Goal: Task Accomplishment & Management: Use online tool/utility

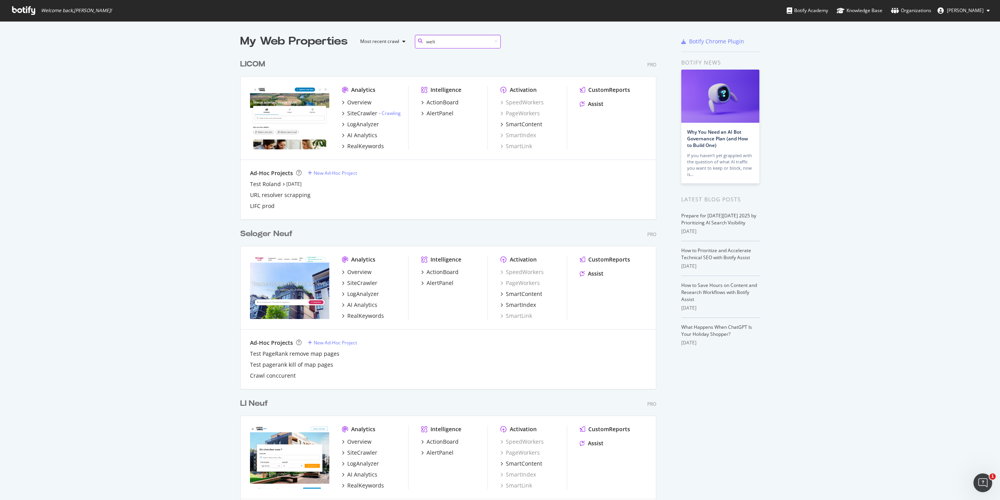
scroll to position [178, 416]
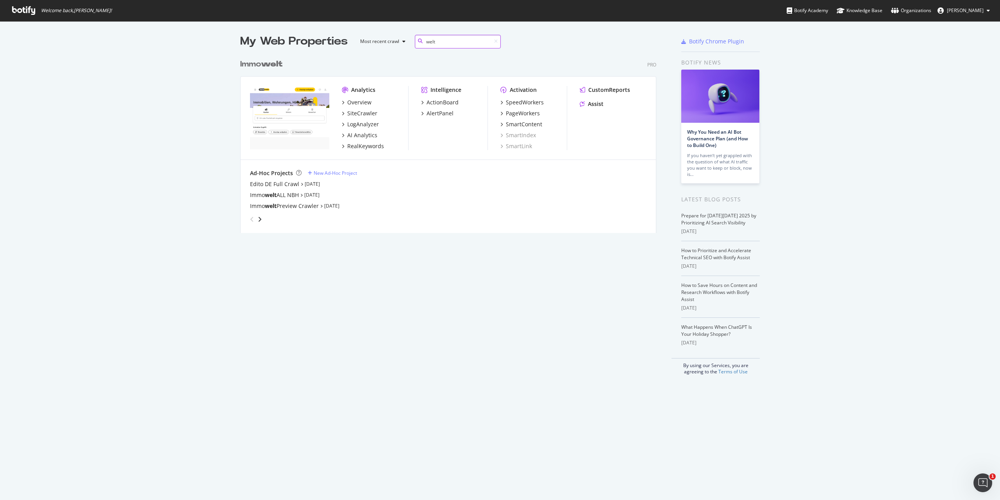
type input "welt"
click at [513, 119] on div "SpeedWorkers PageWorkers SmartContent SmartIndex SmartLink" at bounding box center [533, 124] width 66 height 52
click at [518, 111] on div "PageWorkers" at bounding box center [523, 113] width 34 height 8
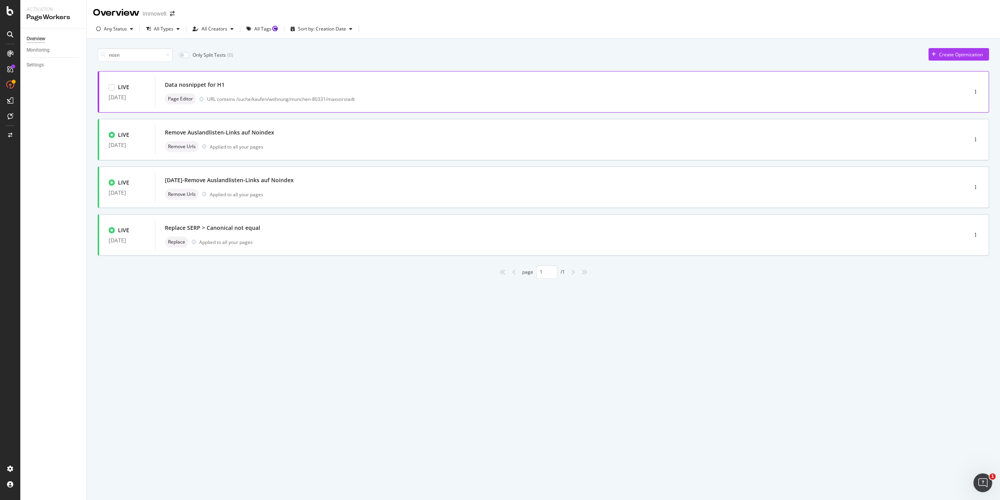
click at [371, 91] on div "Data nosnippet for H1 Page Editor URL contains /suche/kaufen/wohnung/munchen-80…" at bounding box center [549, 91] width 769 height 25
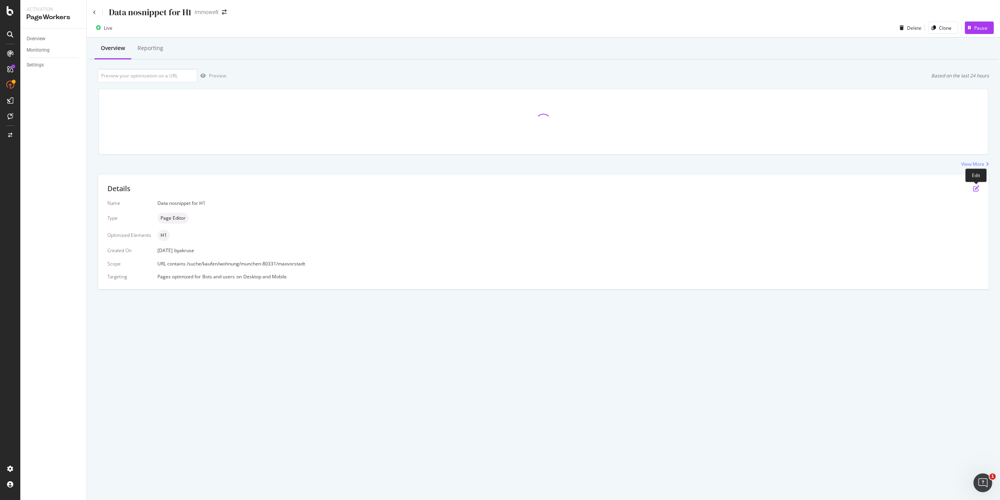
click at [975, 187] on icon "pen-to-square" at bounding box center [976, 188] width 6 height 6
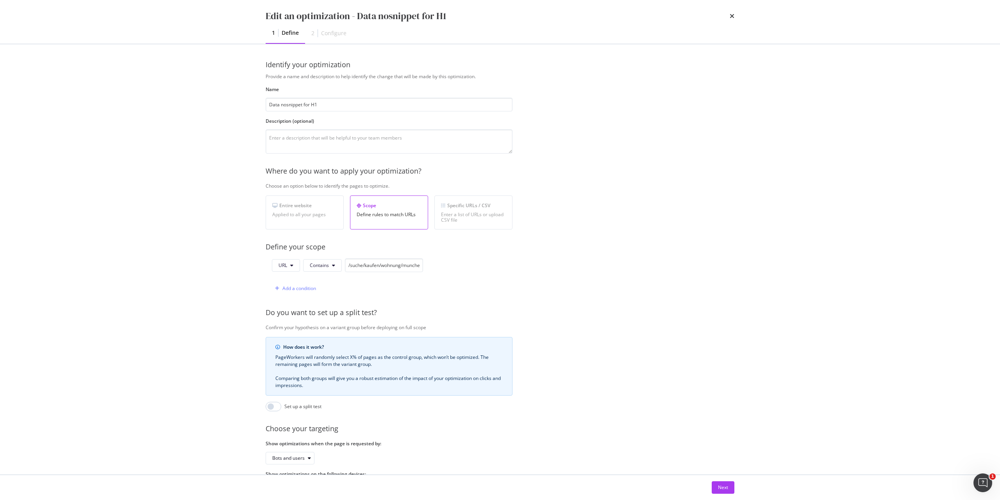
scroll to position [42, 0]
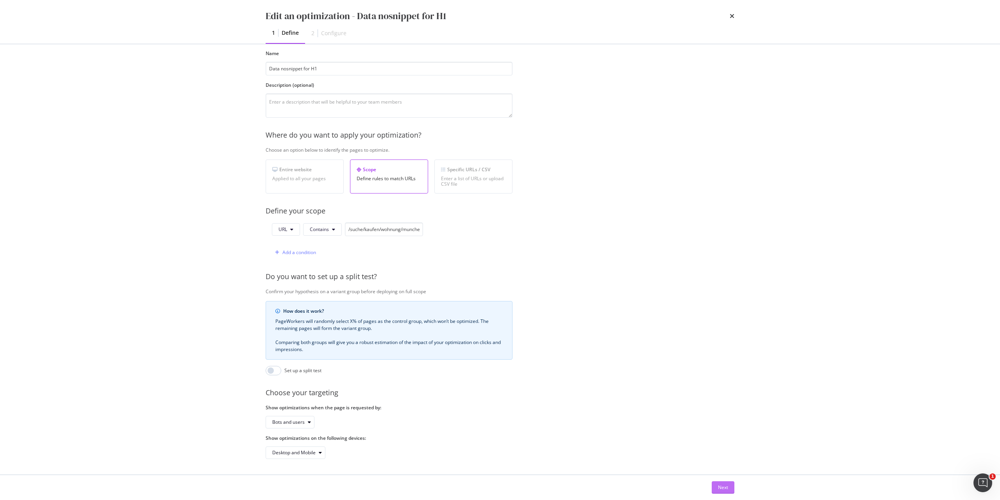
click at [725, 488] on div "Next" at bounding box center [723, 487] width 10 height 7
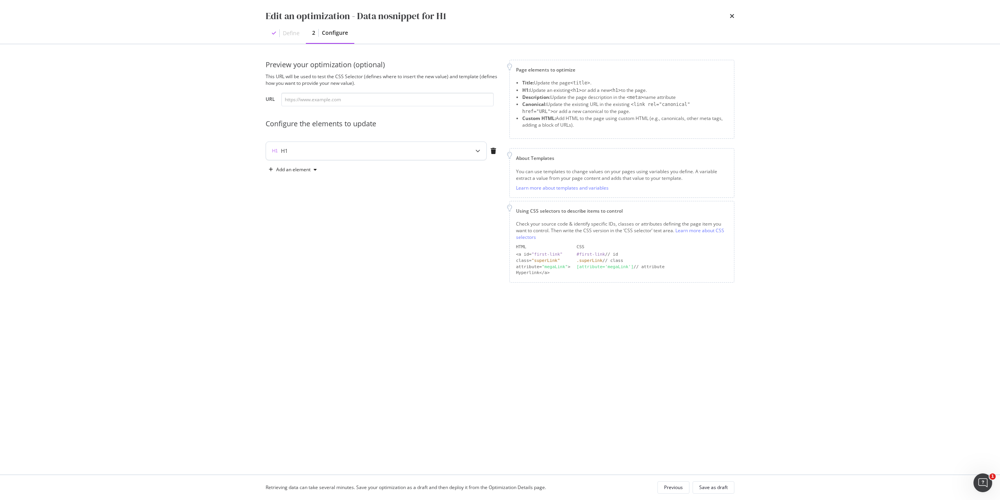
click at [308, 147] on div "H1" at bounding box center [360, 151] width 189 height 8
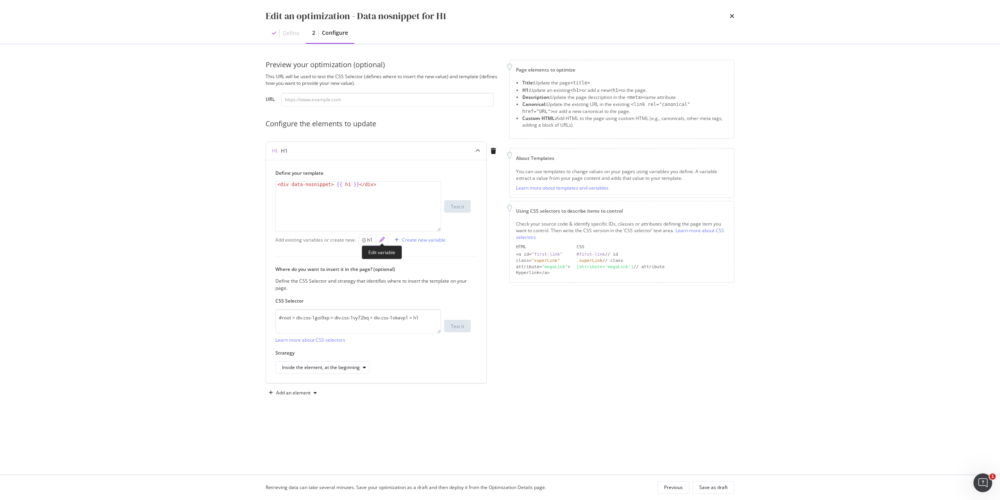
click at [382, 240] on icon "pencil" at bounding box center [381, 239] width 5 height 5
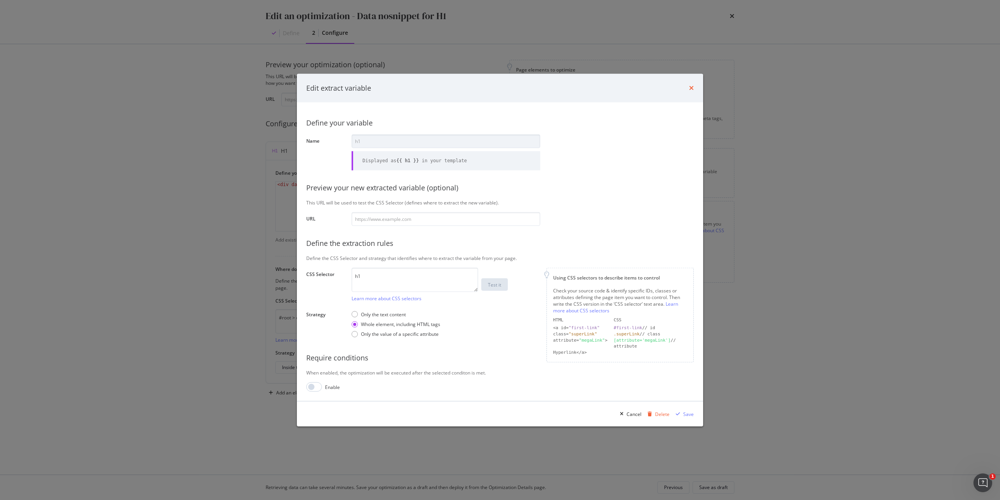
click at [692, 87] on icon "times" at bounding box center [691, 88] width 5 height 6
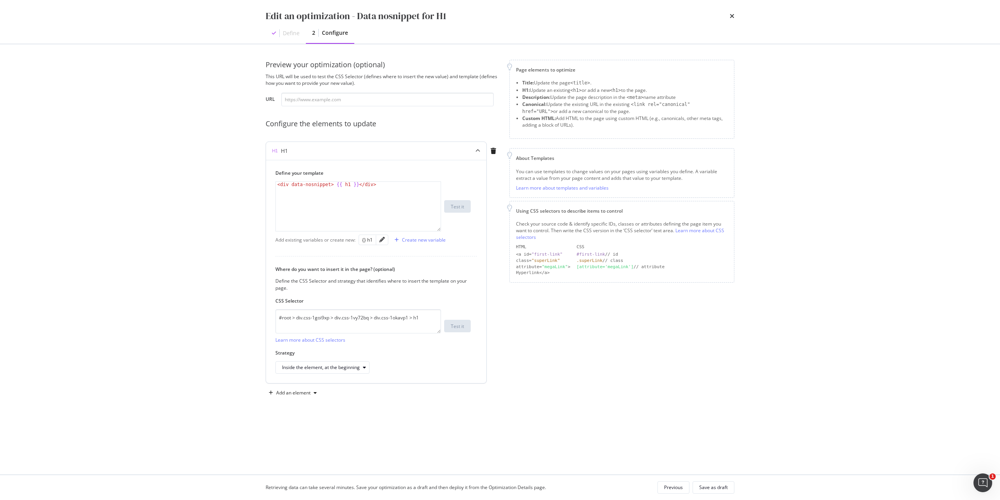
type textarea "<div data-nosnippet> {{ h1 }}</div>"
click at [302, 189] on div "< div data-nosnippet > {{ h1 }} </ div >" at bounding box center [358, 212] width 165 height 60
click at [731, 17] on icon "times" at bounding box center [732, 16] width 5 height 6
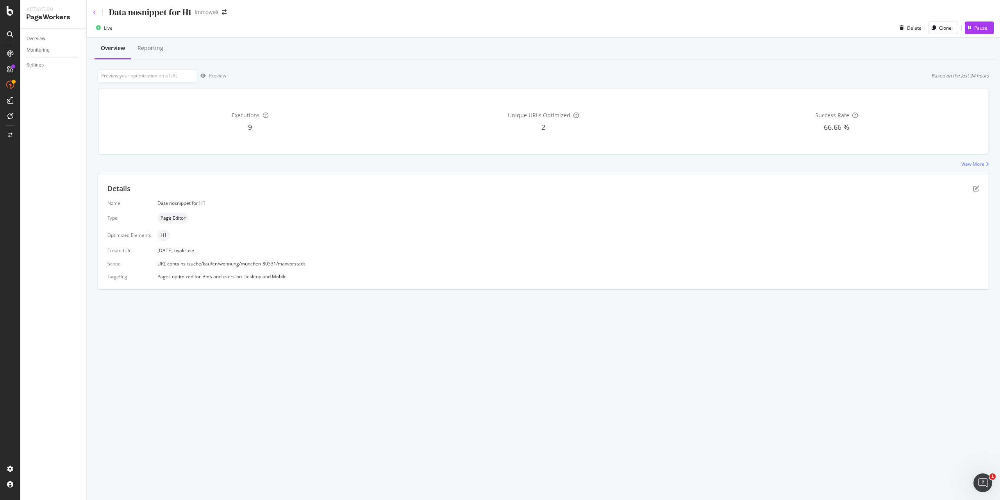
click at [93, 13] on icon at bounding box center [94, 12] width 3 height 5
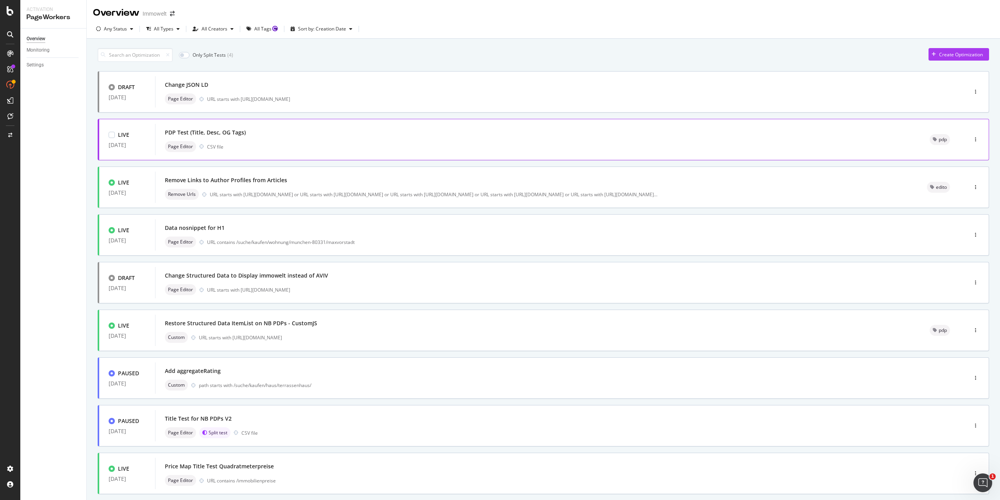
click at [396, 129] on div "PDP Test (Title, Desc, OG Tags)" at bounding box center [538, 132] width 746 height 11
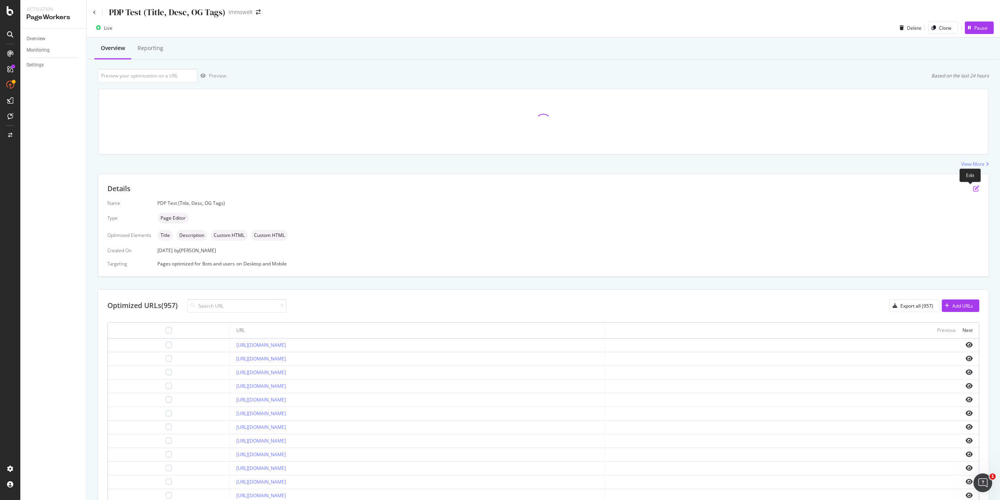
click at [973, 187] on icon "pen-to-square" at bounding box center [976, 188] width 6 height 6
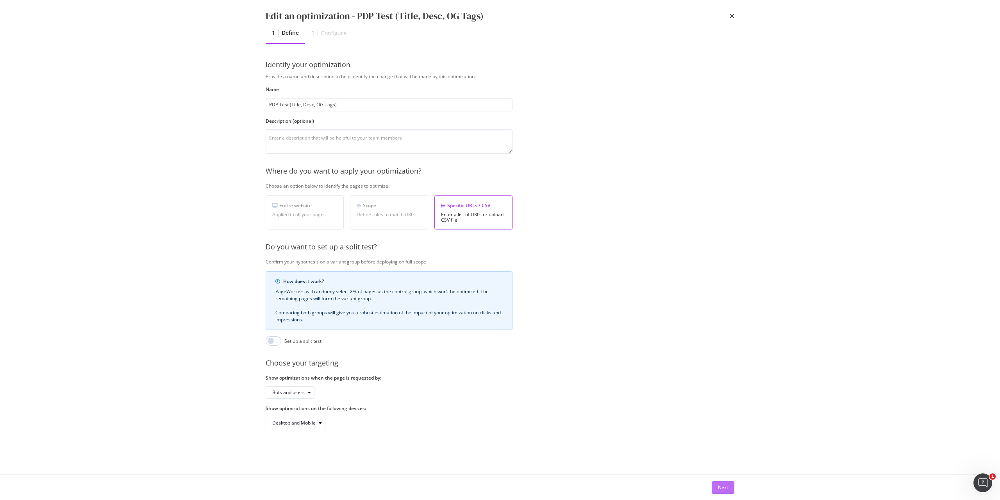
click at [726, 487] on div "Next" at bounding box center [723, 487] width 10 height 7
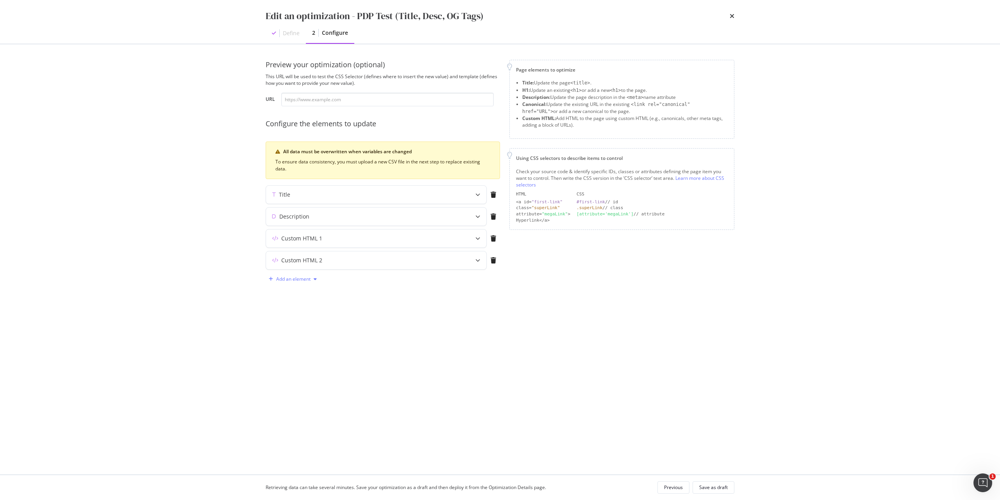
click at [302, 280] on div "Add an element" at bounding box center [293, 279] width 34 height 5
click at [303, 289] on div "H1" at bounding box center [297, 294] width 53 height 10
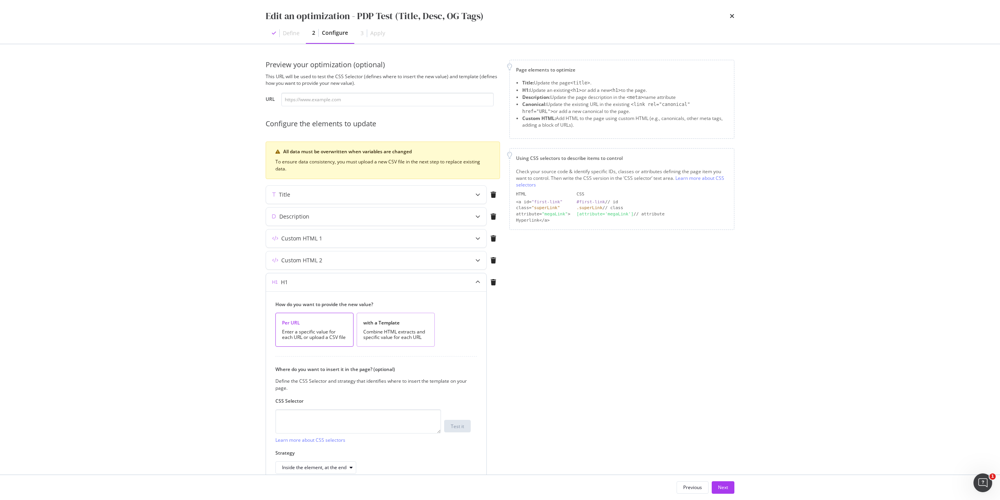
click at [408, 329] on div "Combine HTML extracts and specific value for each URL" at bounding box center [395, 334] width 65 height 11
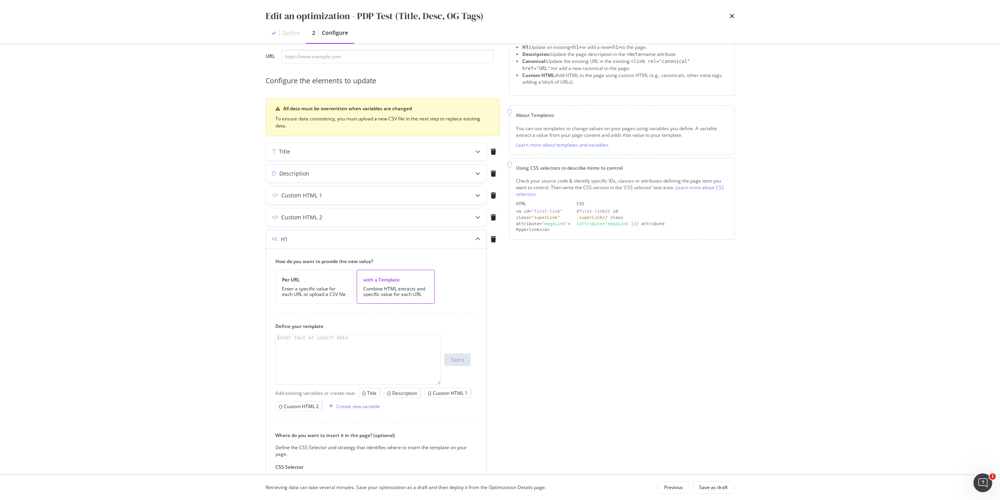
scroll to position [117, 0]
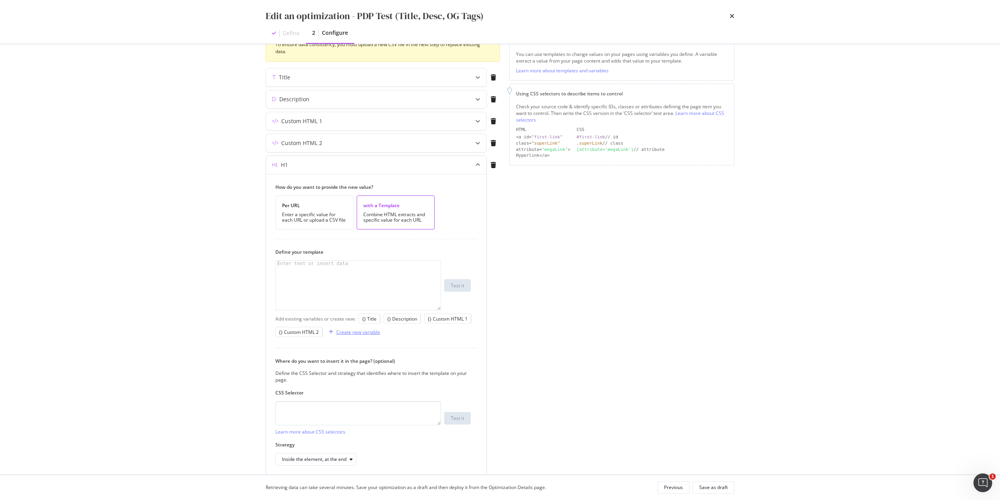
click at [352, 333] on div "Create new variable" at bounding box center [358, 331] width 44 height 7
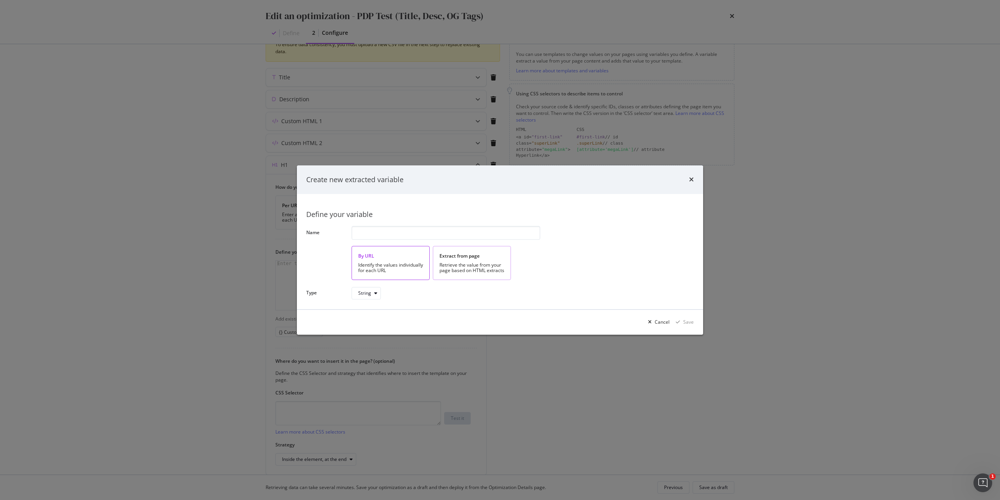
click at [492, 257] on div "Extract from page" at bounding box center [471, 255] width 65 height 7
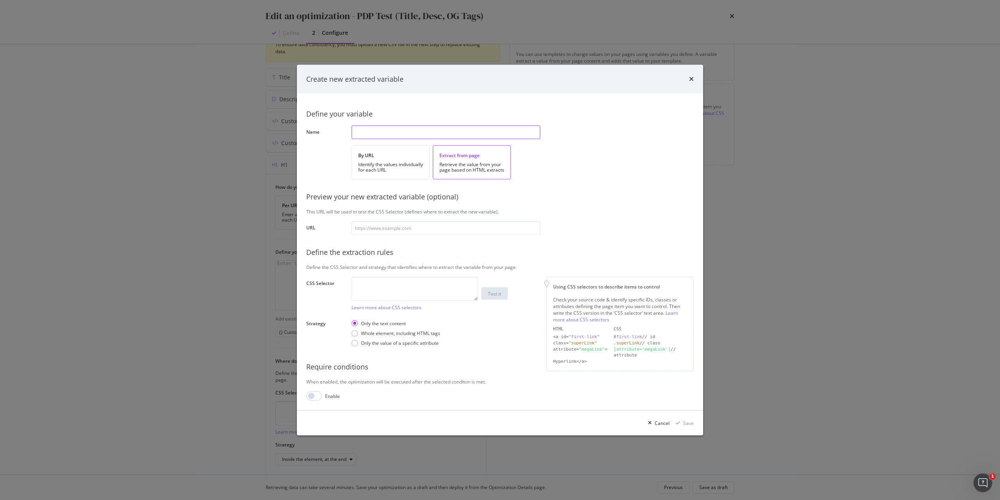
click at [384, 135] on input "modal" at bounding box center [446, 132] width 189 height 14
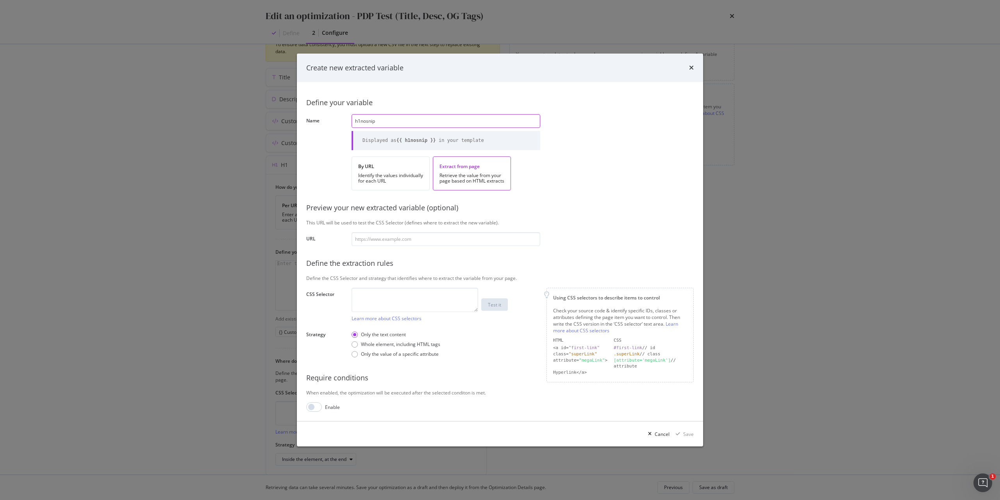
type input "h1nosnip"
click at [409, 241] on input "modal" at bounding box center [446, 239] width 189 height 14
paste input "https://www.immowelt.de/projekte/expose/k2vx632"
type input "https://www.immowelt.de/projekte/expose/k2vx632"
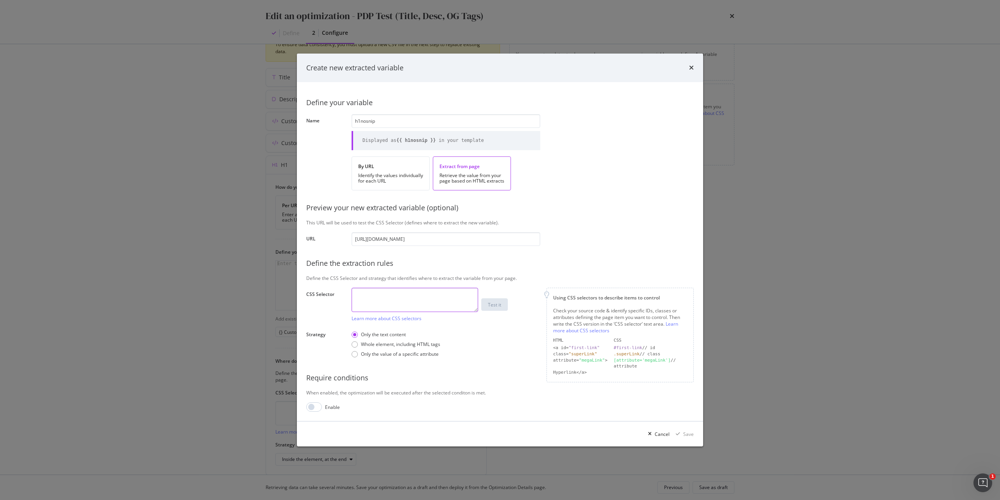
click at [424, 307] on textarea "modal" at bounding box center [415, 299] width 127 height 24
type textarea "h1"
click at [502, 302] on button "Test it" at bounding box center [494, 304] width 27 height 12
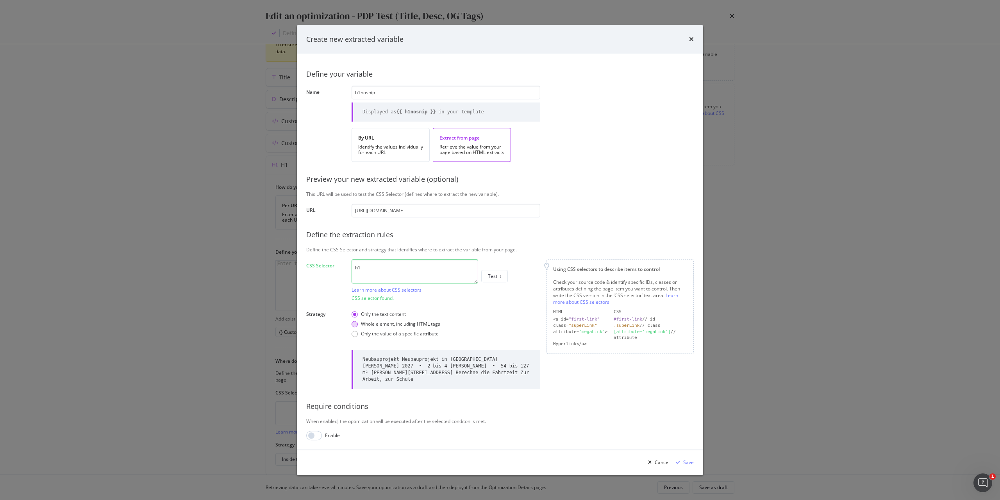
click at [432, 322] on div "Whole element, including HTML tags" at bounding box center [400, 324] width 79 height 7
click at [506, 274] on button "Test it" at bounding box center [494, 276] width 27 height 12
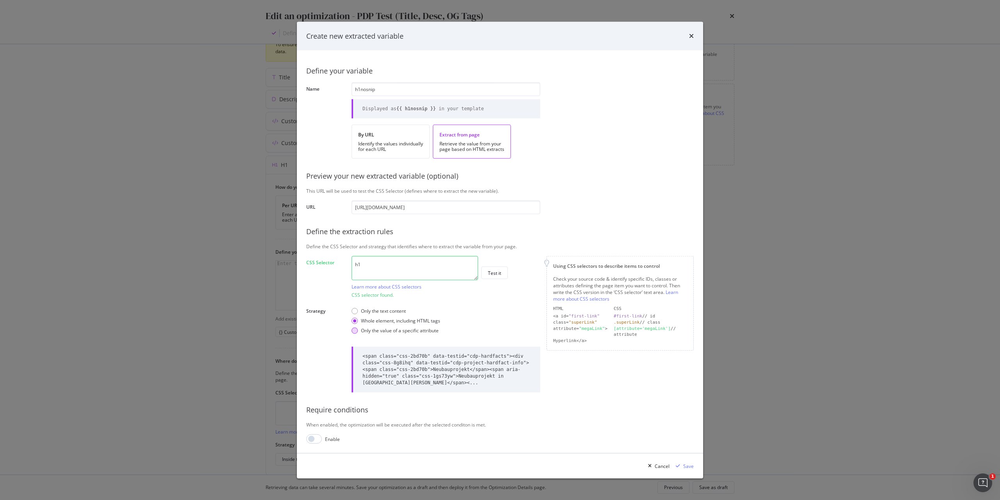
click at [371, 332] on div "Only the value of a specific attribute" at bounding box center [400, 330] width 78 height 7
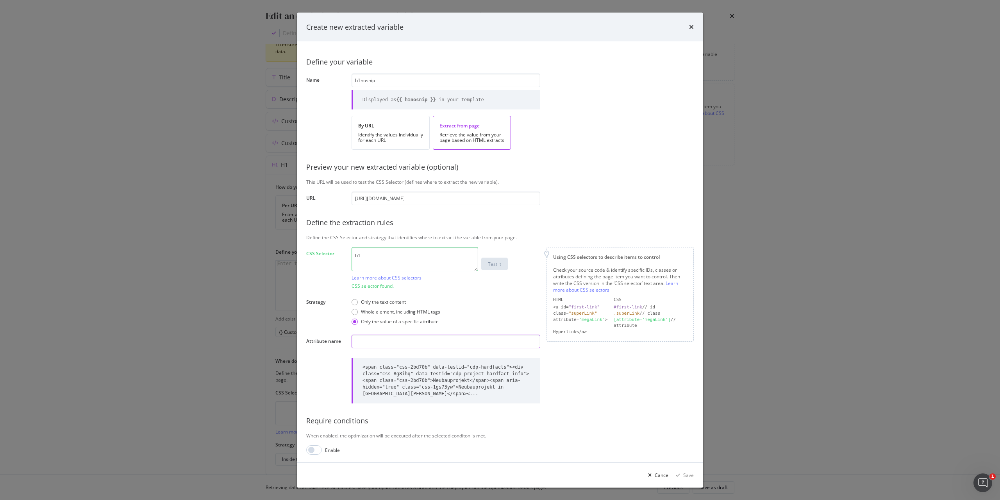
click at [394, 346] on input "modal" at bounding box center [446, 341] width 189 height 14
type input "span"
click at [503, 261] on button "Test it" at bounding box center [494, 263] width 27 height 12
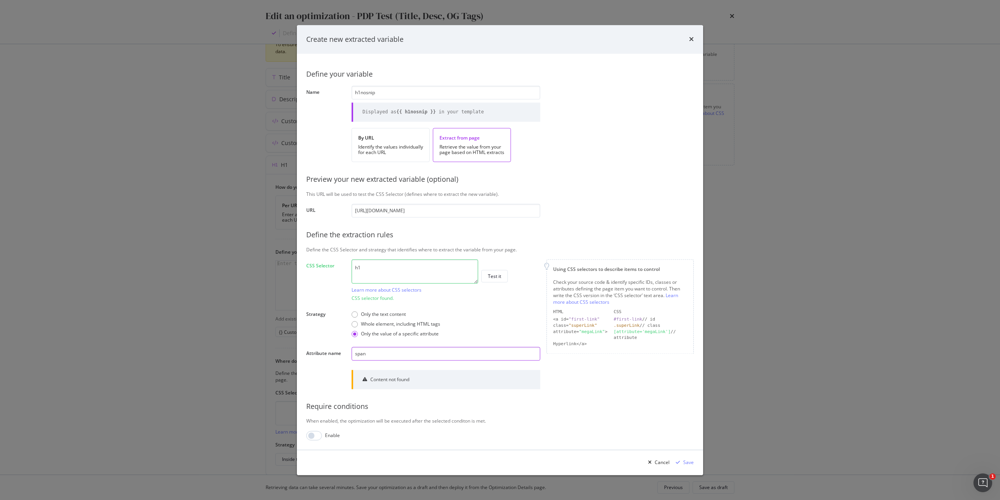
click at [405, 350] on input "span" at bounding box center [446, 353] width 189 height 14
click at [395, 325] on div "Whole element, including HTML tags" at bounding box center [400, 324] width 79 height 7
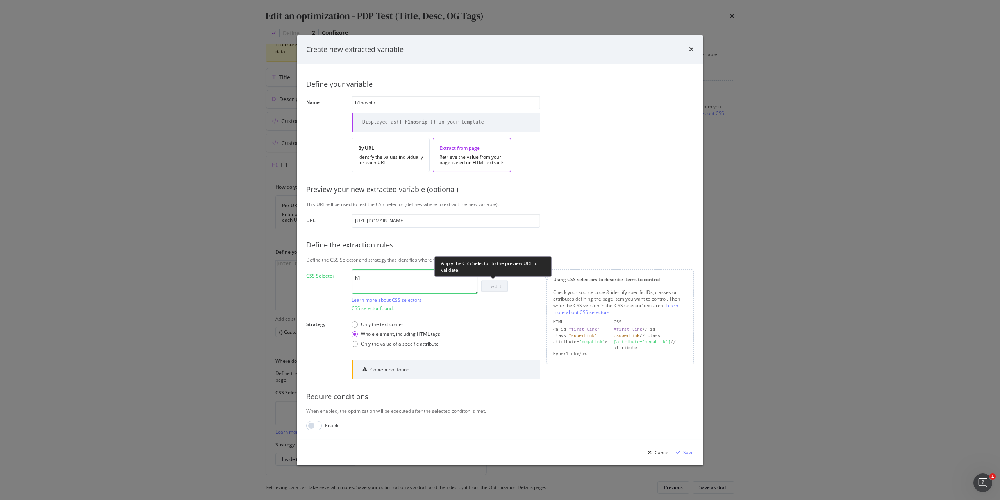
click at [500, 287] on div "Test it" at bounding box center [494, 286] width 13 height 7
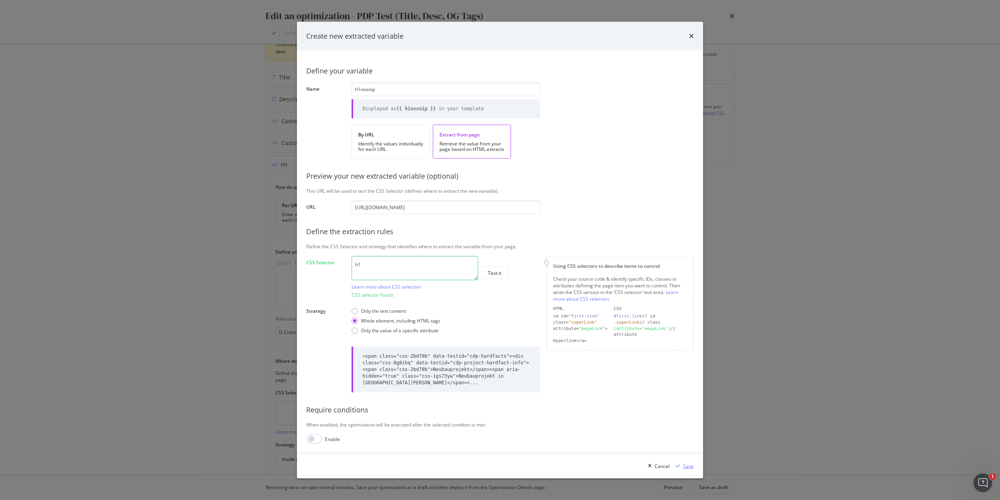
click at [690, 465] on div "Save" at bounding box center [688, 465] width 11 height 7
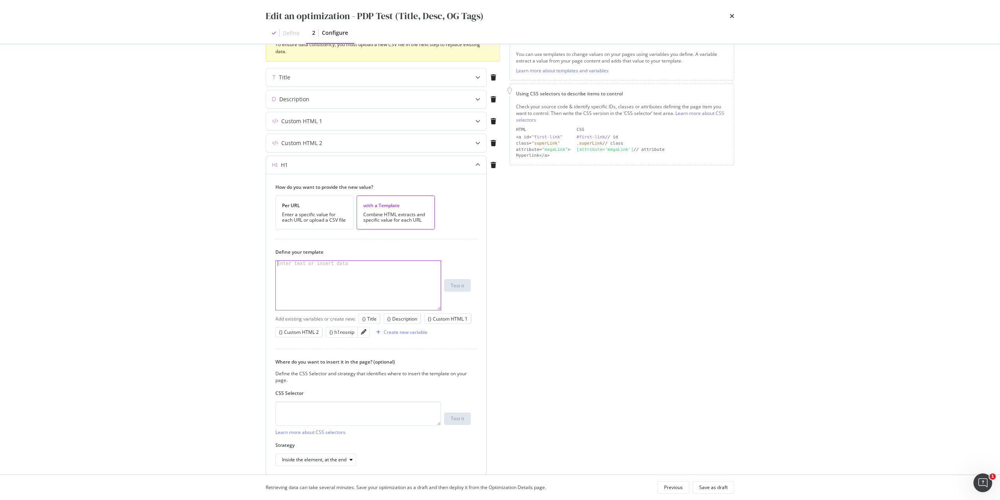
click at [381, 285] on div "modal" at bounding box center [358, 291] width 165 height 60
type textarea "<"
paste textarea "#root > div.css-1goi9xp > main > div.css-18xl464.MainColumn > div"
type textarea "#root > div.css-1goi9xp > main > div.css-18xl464.MainColumn > div"
click at [341, 416] on textarea "modal" at bounding box center [358, 413] width 166 height 24
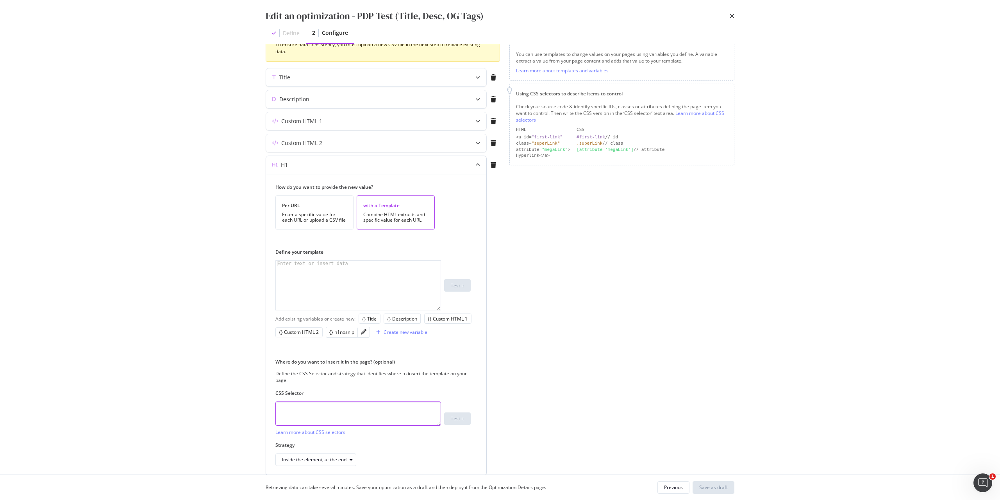
paste textarea "#root > div.css-1goi9xp > main > div.css-18xl464.MainColumn > div"
type textarea "#root > div.css-1goi9xp > main > div.css-18xl464.MainColumn > div"
click at [458, 423] on div "Test it" at bounding box center [457, 418] width 13 height 11
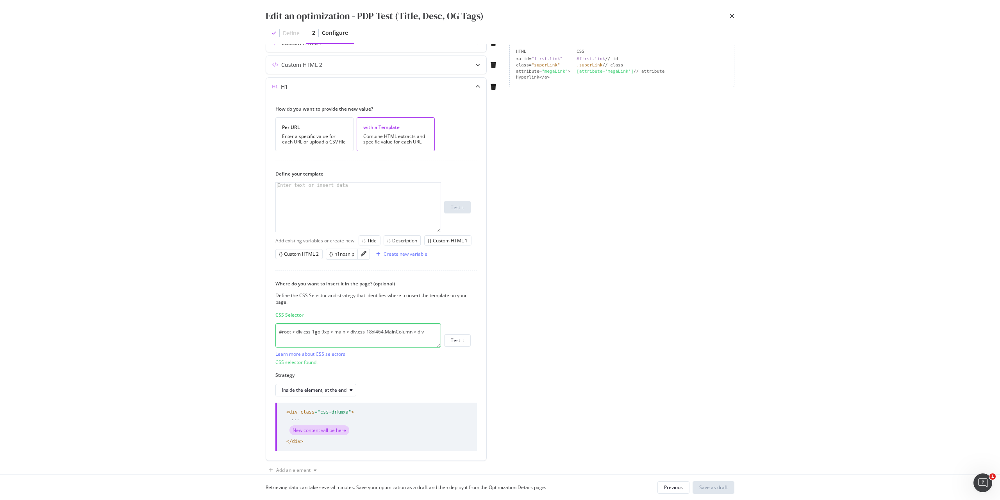
scroll to position [156, 0]
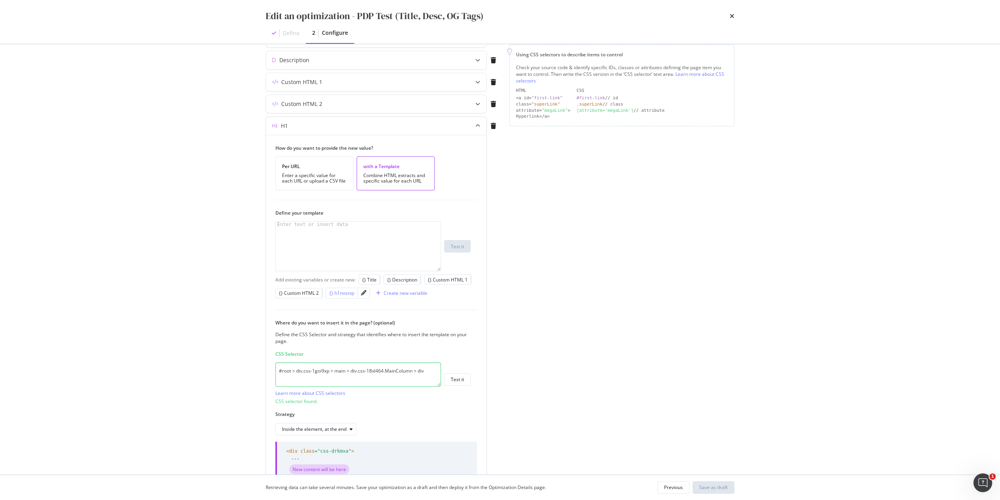
click at [341, 293] on div "{} h1nosnip" at bounding box center [341, 292] width 25 height 7
click at [277, 225] on div "{{ h1nosnip }}" at bounding box center [358, 251] width 165 height 60
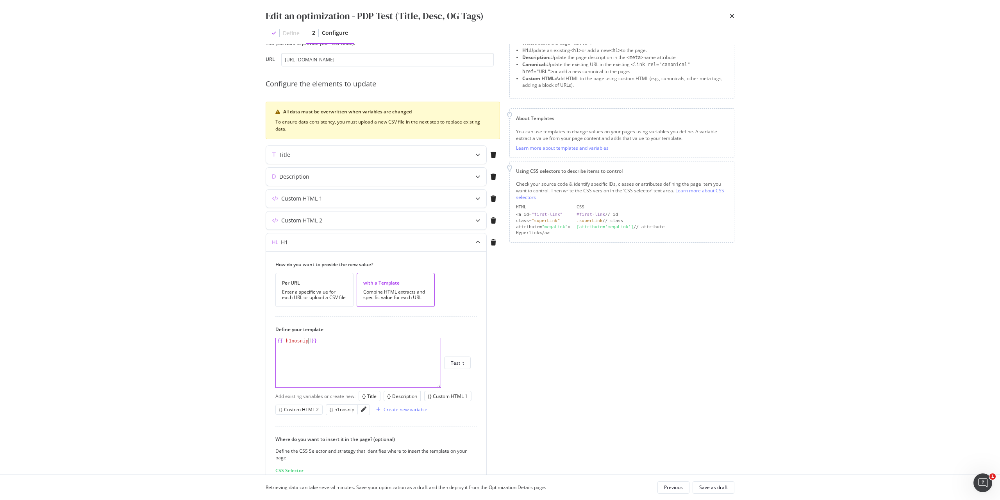
scroll to position [39, 0]
click at [307, 343] on div "{{ h1nosnip }}" at bounding box center [358, 369] width 165 height 60
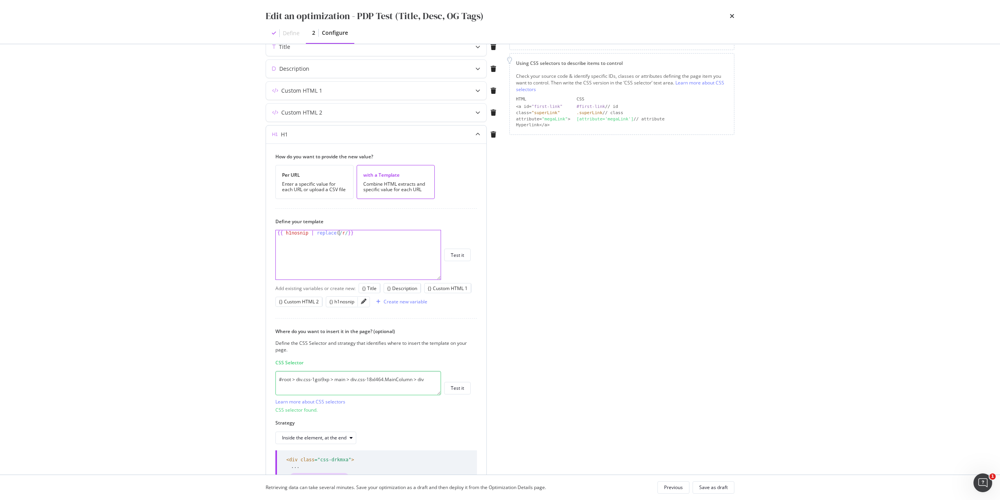
scroll to position [156, 0]
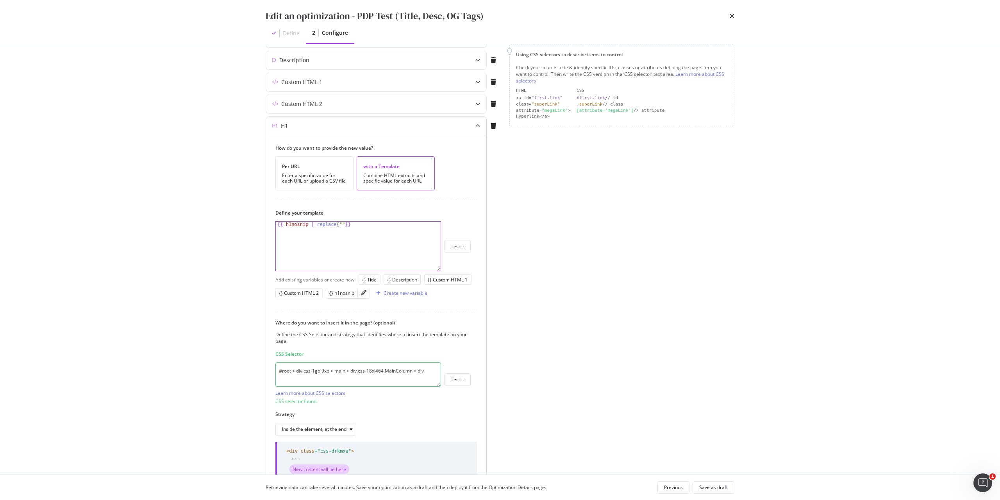
paste textarea "data-testid="cdp-seo-wrapper""
drag, startPoint x: 388, startPoint y: 230, endPoint x: 312, endPoint y: 225, distance: 76.3
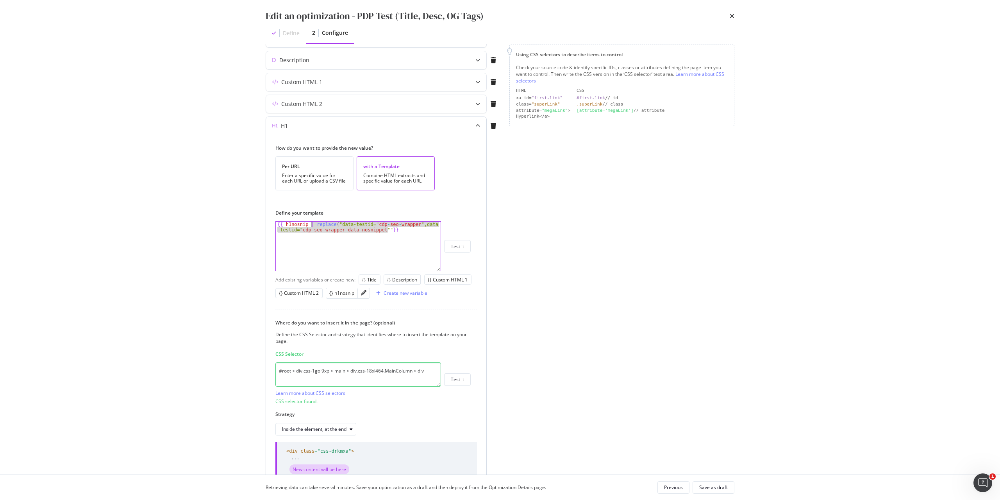
click at [312, 225] on div "{{ h1nosnip | replace ( "data-testid=" cdp - seo - wrapper ",data -testid=" cdp…" at bounding box center [358, 256] width 165 height 71
paste textarea "<span data-nosnippet>"
click at [388, 228] on div "< span data-nosnippet > {{ h1nosnip }}" at bounding box center [358, 251] width 165 height 60
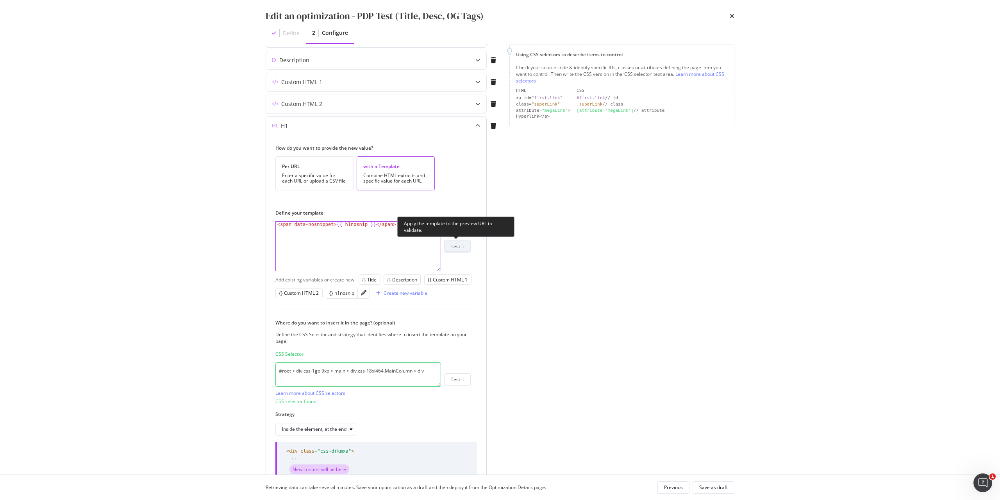
type textarea "<span data-nosnippet>{{ h1nosnip }}</span>"
click at [466, 250] on button "Test it" at bounding box center [457, 246] width 27 height 12
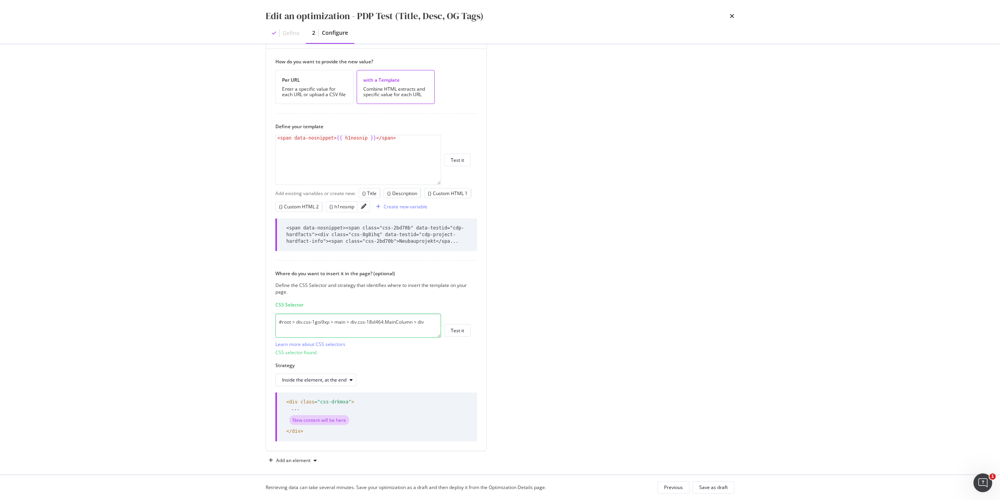
scroll to position [250, 0]
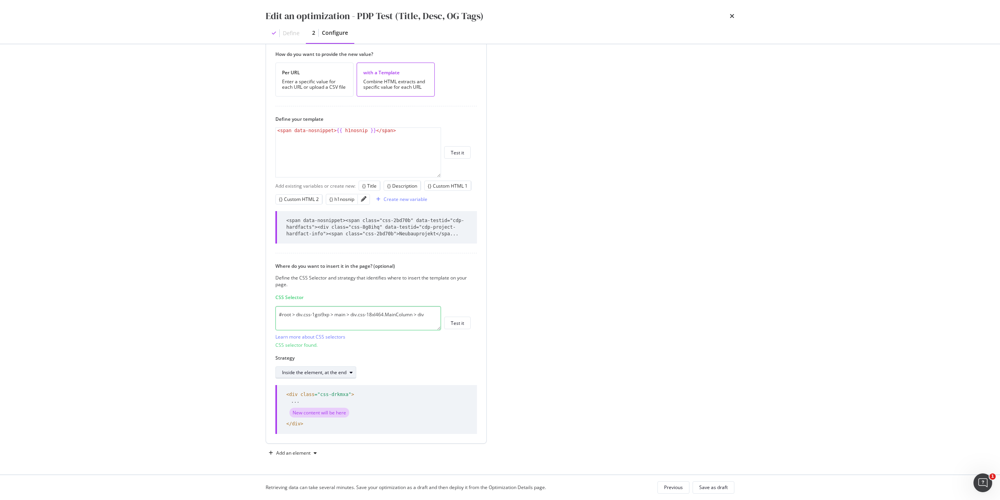
click at [346, 373] on div "Inside the element, at the end" at bounding box center [314, 372] width 64 height 5
click at [413, 359] on label "Strategy" at bounding box center [372, 357] width 195 height 7
click at [347, 371] on div "modal" at bounding box center [350, 372] width 9 height 5
click at [382, 362] on div "Strategy Inside the element, at the end" at bounding box center [372, 366] width 195 height 24
click at [409, 313] on textarea "#root > div.css-1goi9xp > main > div.css-18xl464.MainColumn > div" at bounding box center [358, 318] width 166 height 24
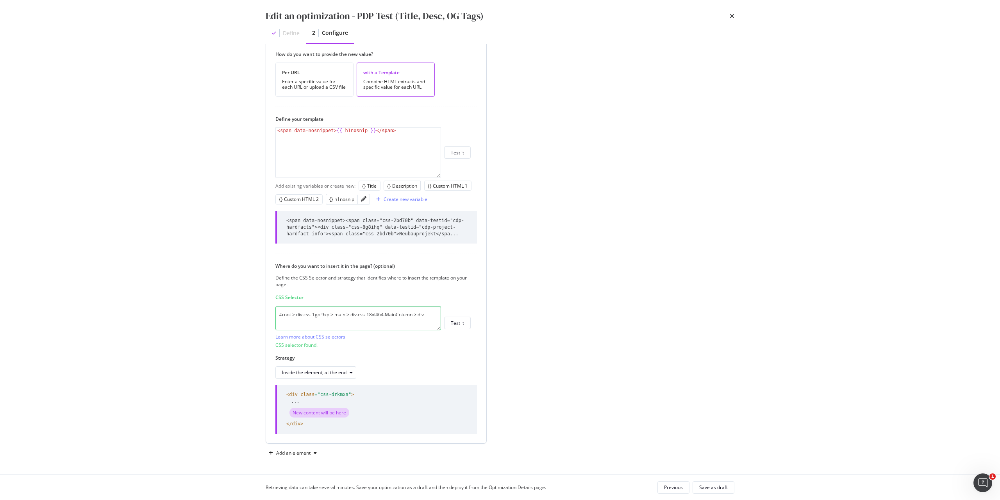
click at [409, 313] on textarea "#root > div.css-1goi9xp > main > div.css-18xl464.MainColumn > div" at bounding box center [358, 318] width 166 height 24
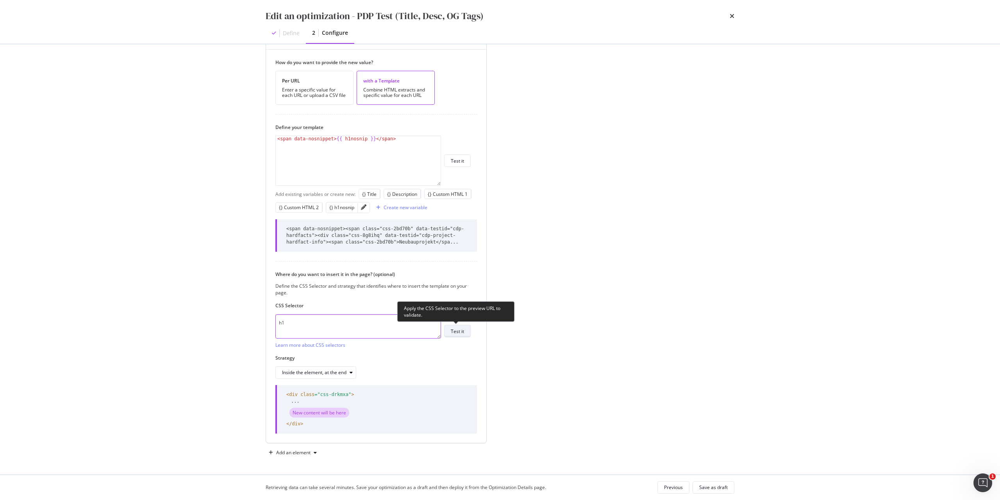
type textarea "h1"
click at [466, 330] on button "Test it" at bounding box center [457, 331] width 27 height 12
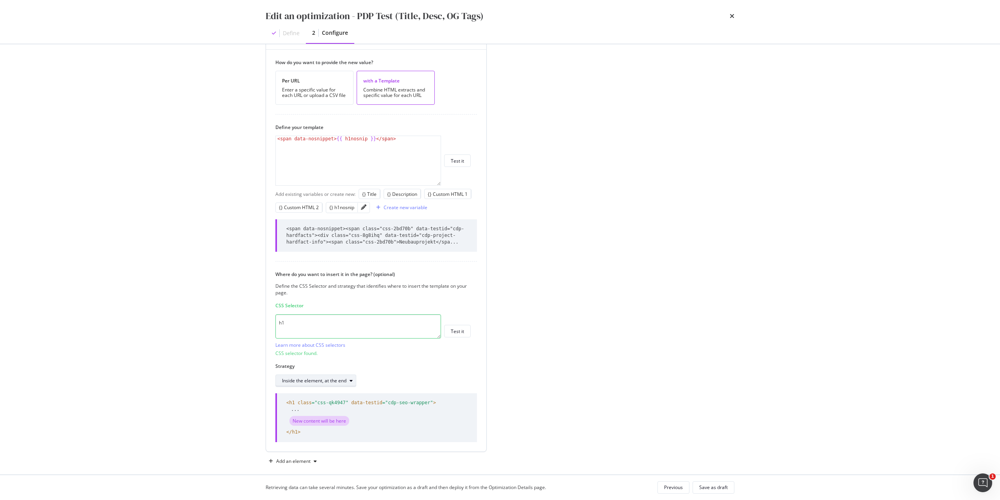
click at [339, 380] on div "Inside the element, at the end" at bounding box center [314, 380] width 64 height 5
click at [418, 372] on div "Strategy Inside the element, at the end" at bounding box center [372, 374] width 195 height 24
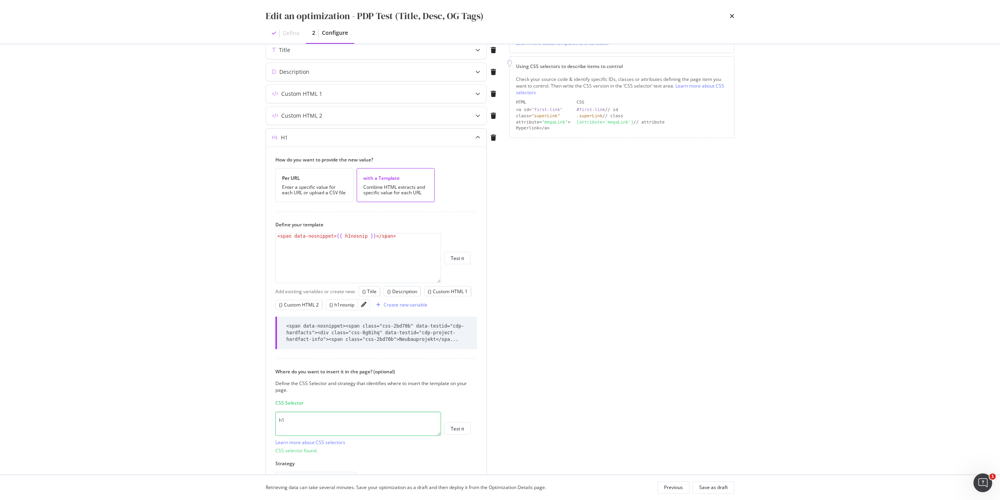
scroll to position [133, 0]
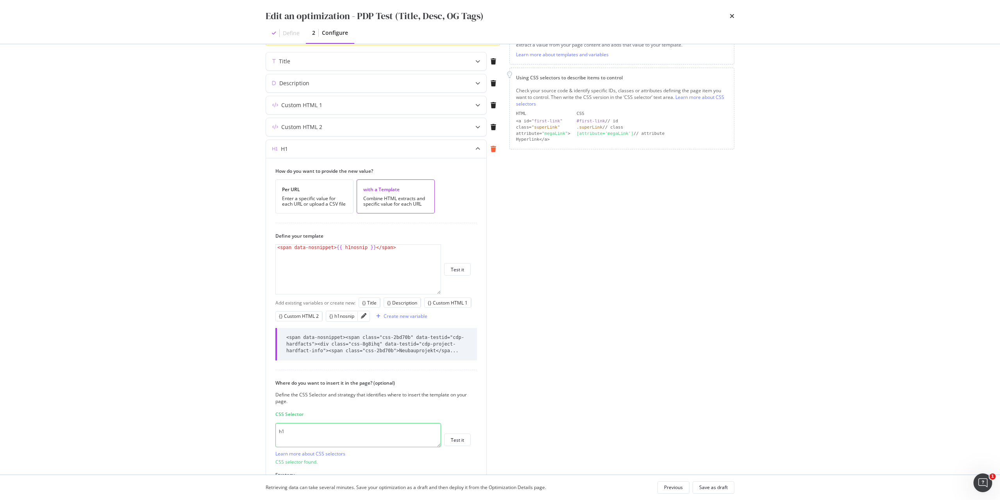
click at [495, 147] on icon "modal" at bounding box center [493, 149] width 5 height 6
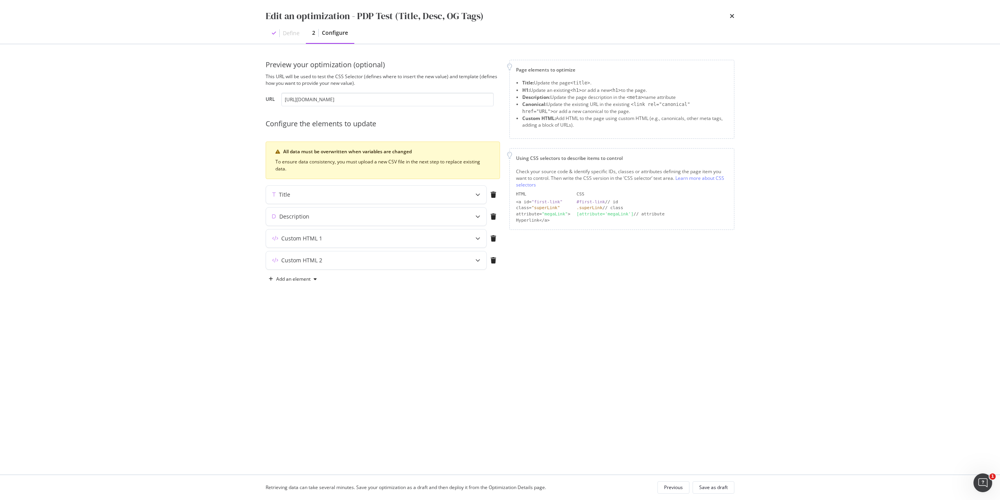
scroll to position [0, 0]
click at [305, 280] on div "Add an element" at bounding box center [293, 279] width 34 height 5
click at [313, 319] on div "Custom HTML" at bounding box center [301, 319] width 31 height 7
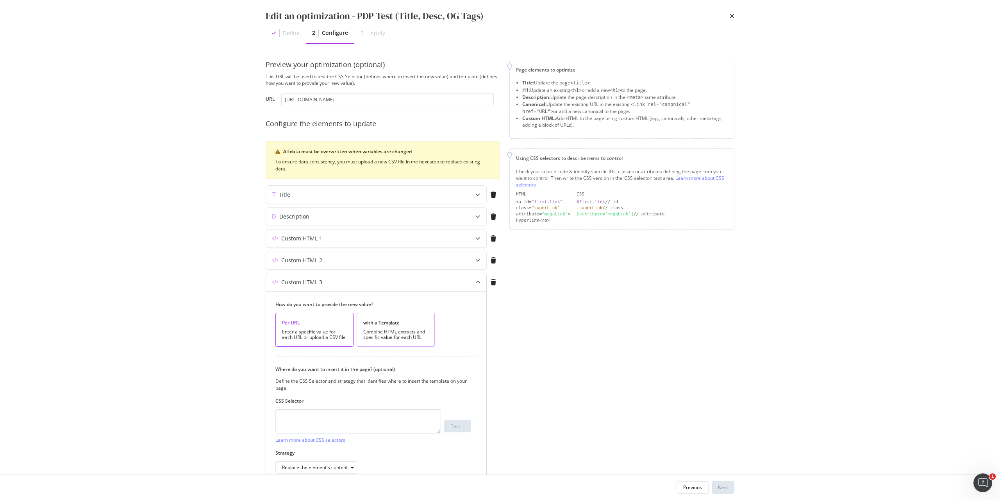
click at [403, 316] on div "with a Template Combine HTML extracts and specific value for each URL" at bounding box center [396, 329] width 78 height 34
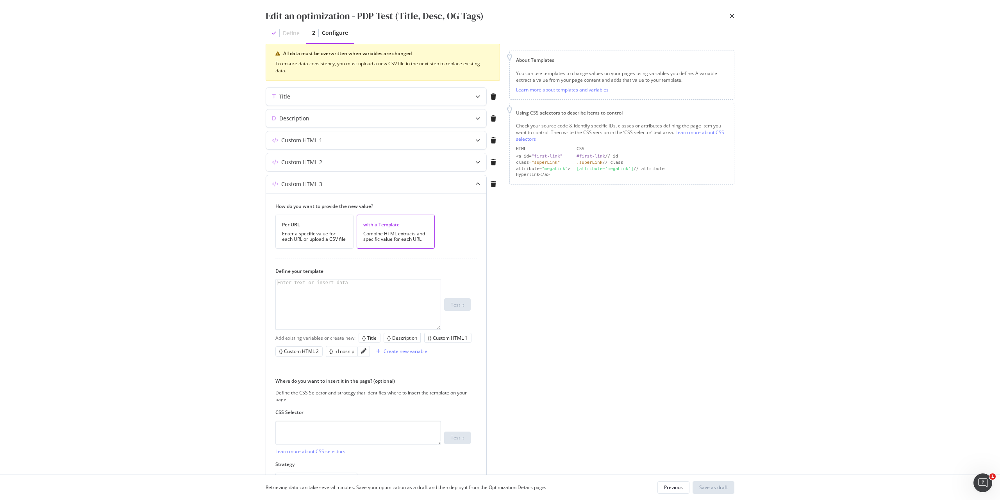
scroll to position [117, 0]
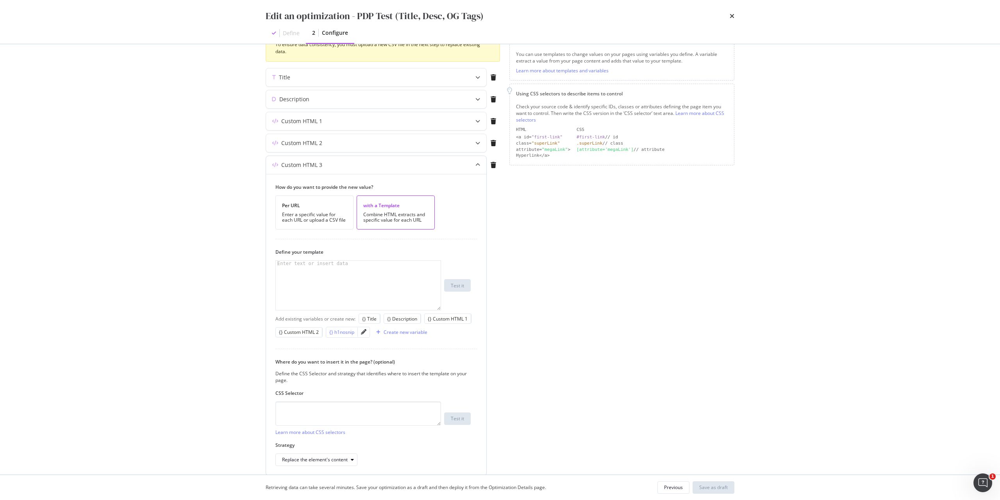
click at [343, 333] on div "{} h1nosnip" at bounding box center [341, 331] width 25 height 7
click at [279, 264] on div "{{ h1nosnip }}" at bounding box center [358, 291] width 165 height 60
paste textarea "<span data-nosnippet>"
type textarea "<span data-nosnippet>{{ h1nosnip }}</span>"
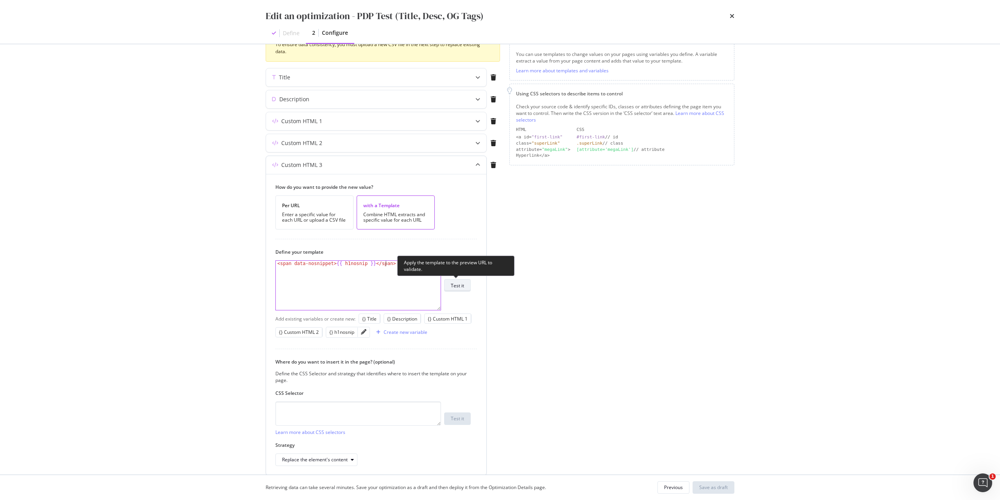
click at [467, 280] on button "Test it" at bounding box center [457, 285] width 27 height 12
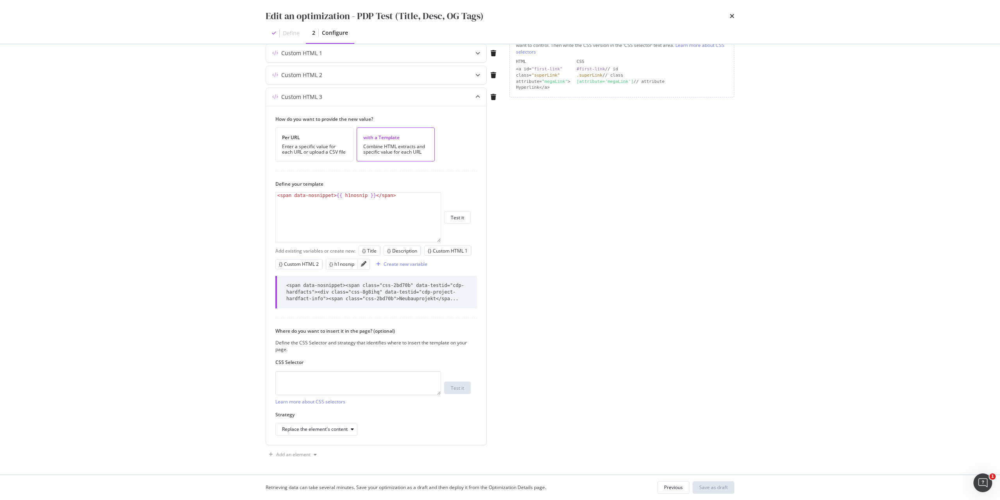
scroll to position [187, 0]
click at [389, 384] on textarea "modal" at bounding box center [358, 381] width 166 height 24
paste textarea "#root > div.css-1goi9xp > main > div.css-18xl464.MainColumn > div > h1"
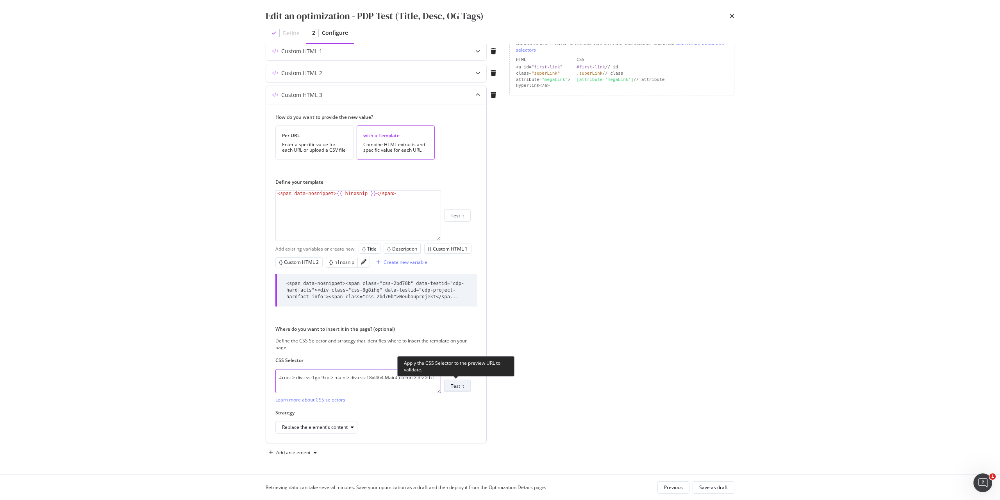
type textarea "#root > div.css-1goi9xp > main > div.css-18xl464.MainColumn > div > h1"
click at [459, 386] on div "Test it" at bounding box center [457, 385] width 13 height 7
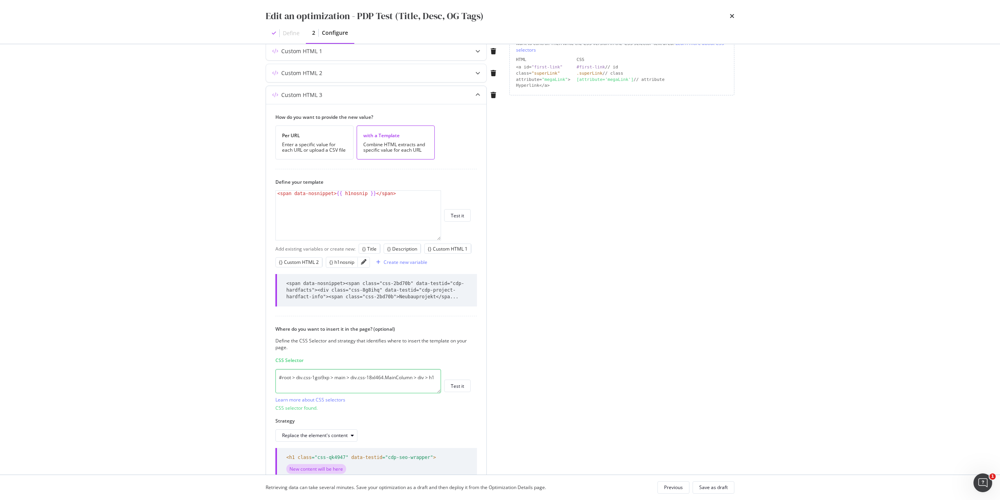
scroll to position [243, 0]
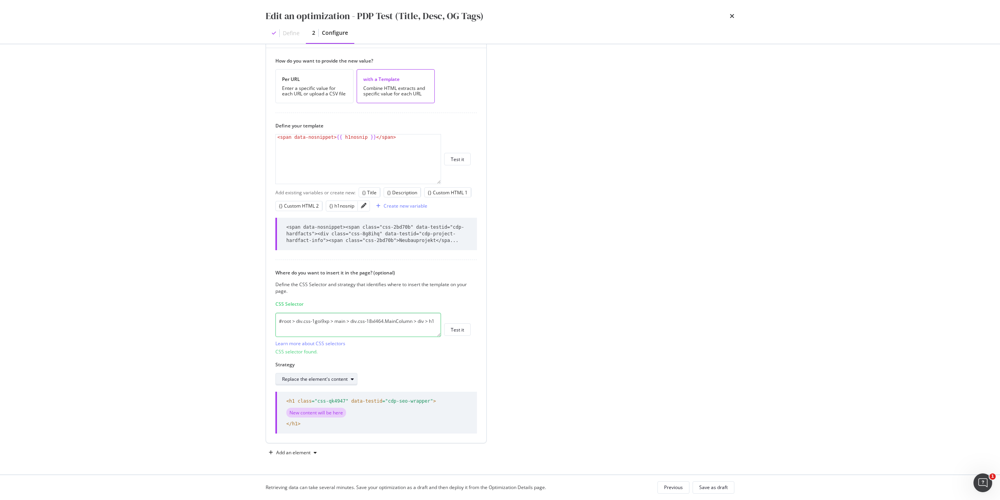
click at [340, 384] on button "Replace the element's content" at bounding box center [316, 379] width 82 height 12
click at [345, 455] on div "Replace the element entirely" at bounding box center [316, 456] width 62 height 7
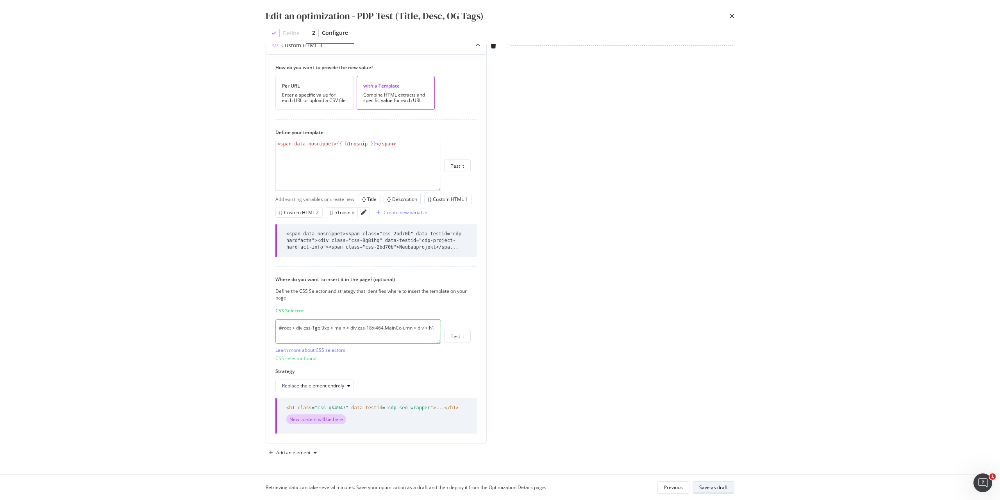
click at [722, 487] on div "Save as draft" at bounding box center [713, 487] width 29 height 7
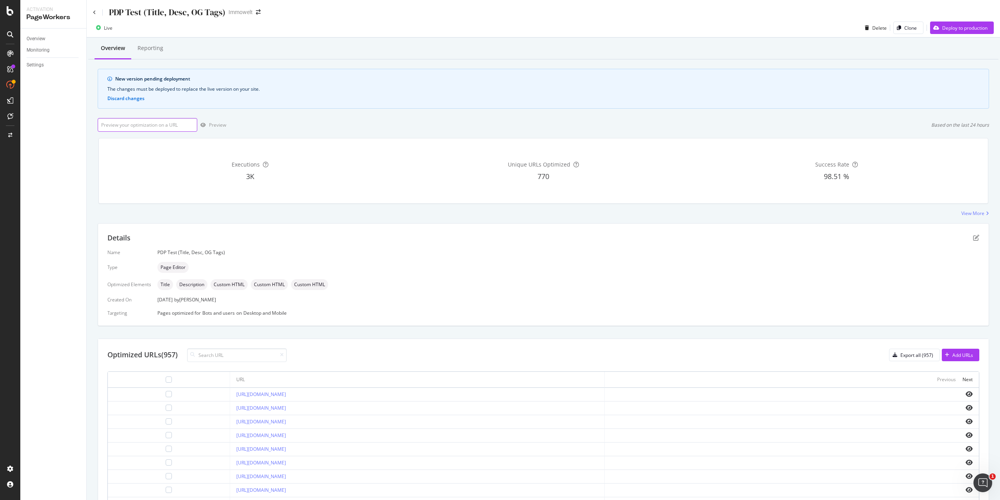
click at [161, 120] on input "url" at bounding box center [148, 125] width 100 height 14
paste input "https://www.immowelt.de/projekte/expose/k2vx632"
type input "https://www.immowelt.de/projekte/expose/k2vx632"
click at [220, 126] on div "Preview" at bounding box center [217, 124] width 17 height 7
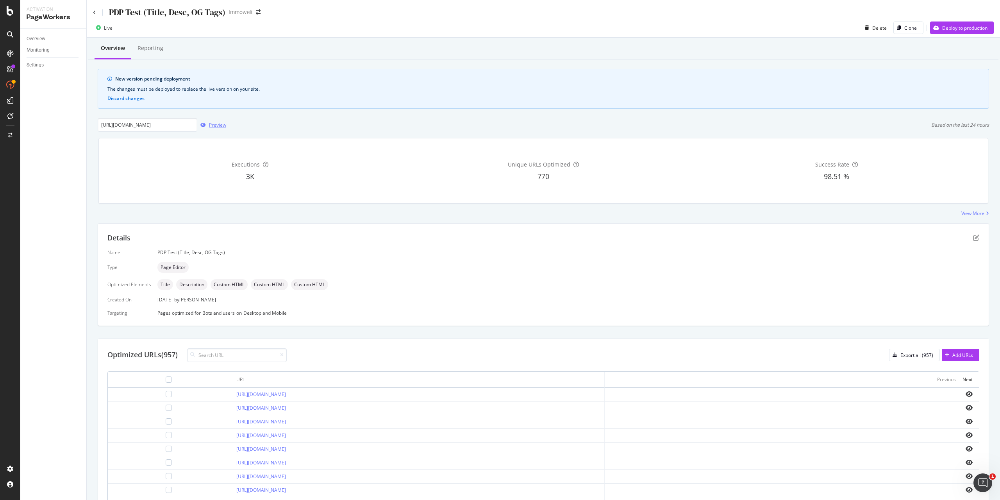
scroll to position [0, 0]
click at [973, 237] on icon "pen-to-square" at bounding box center [976, 237] width 6 height 6
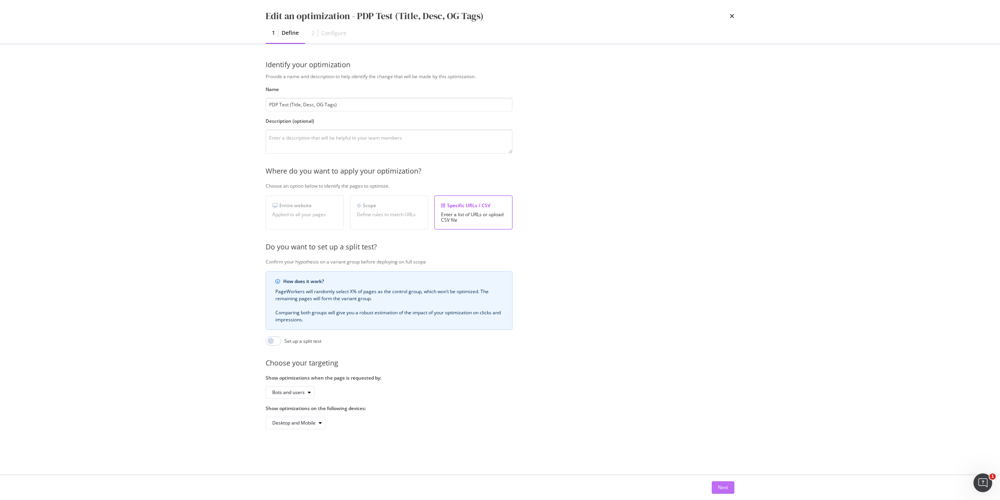
click at [720, 487] on div "Next" at bounding box center [723, 487] width 10 height 7
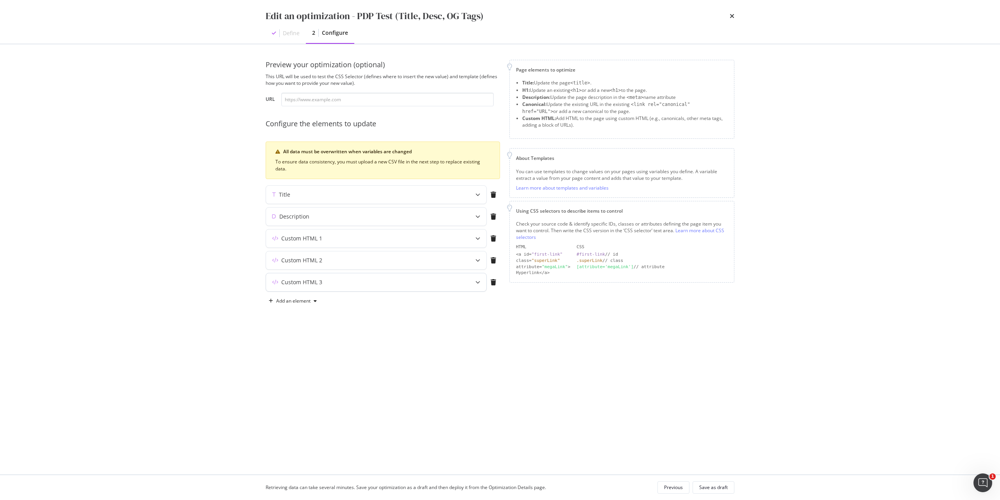
click at [427, 283] on div "Custom HTML 3" at bounding box center [360, 282] width 189 height 8
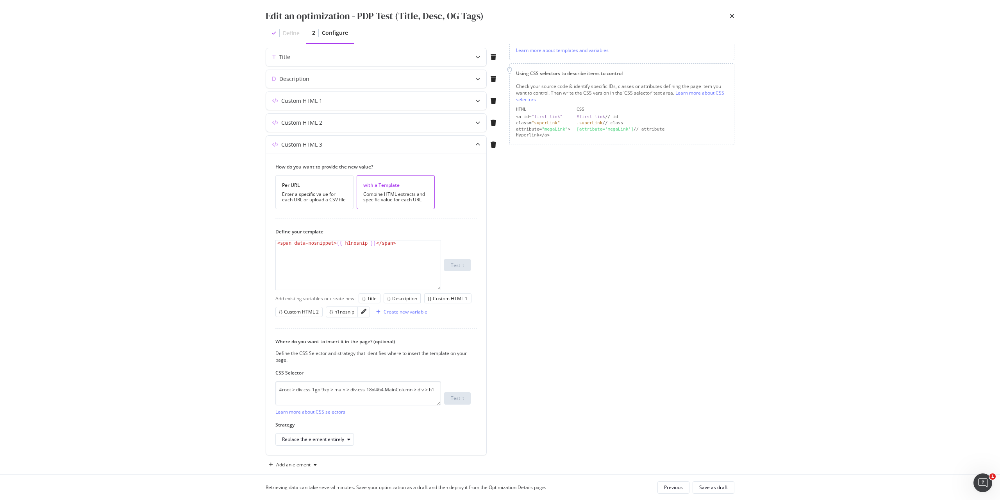
scroll to position [150, 0]
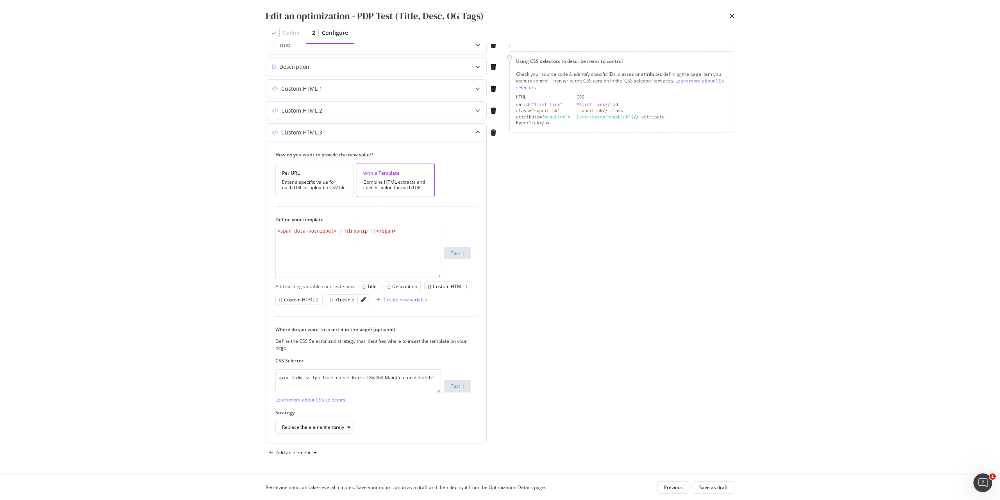
click at [362, 231] on div "< span data-nosnippet > {{ h1nosnip }} </ span >" at bounding box center [358, 258] width 165 height 60
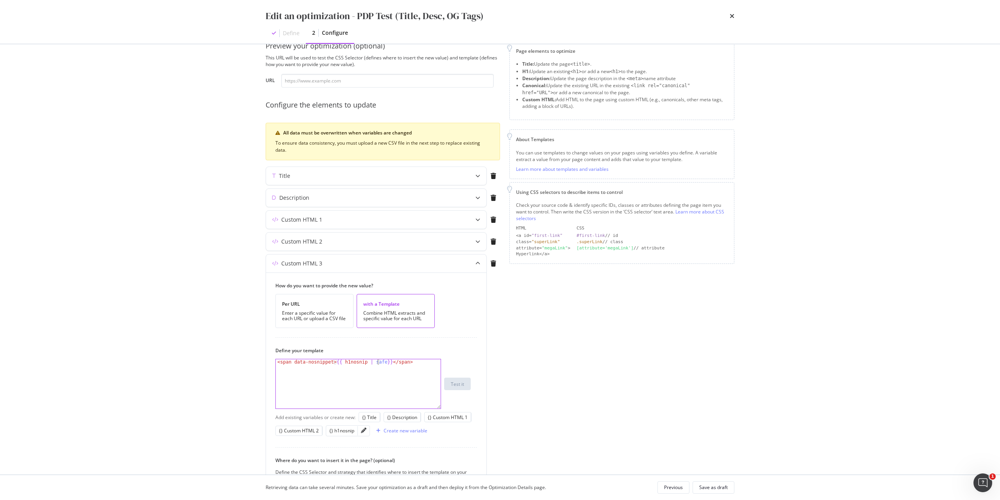
scroll to position [0, 0]
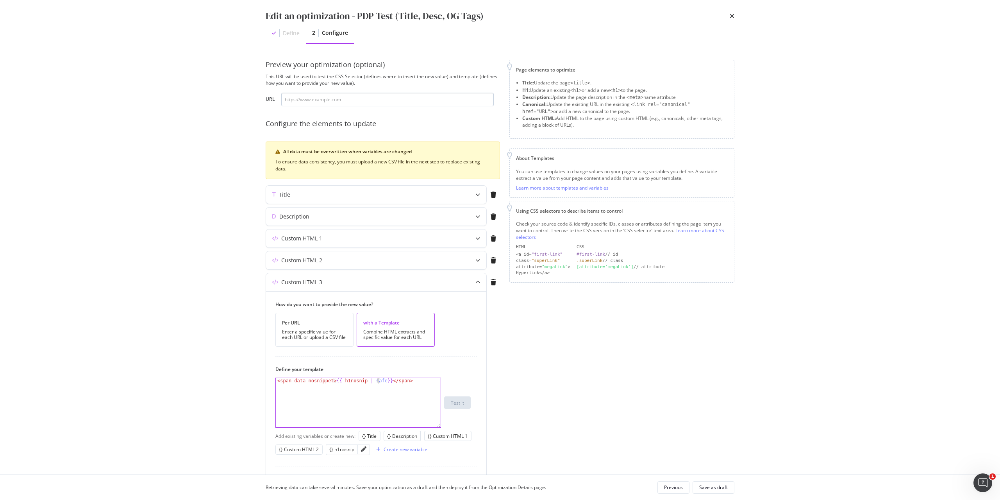
type textarea "<span data-nosnippet>{{ h1nosnip | safe}}</span>"
click at [334, 102] on input "modal" at bounding box center [387, 100] width 212 height 14
paste input "https://www.immowelt.de/projekte/expose/k2vx632"
type input "https://www.immowelt.de/projekte/expose/k2vx632"
click at [458, 401] on div "Test it" at bounding box center [457, 402] width 13 height 7
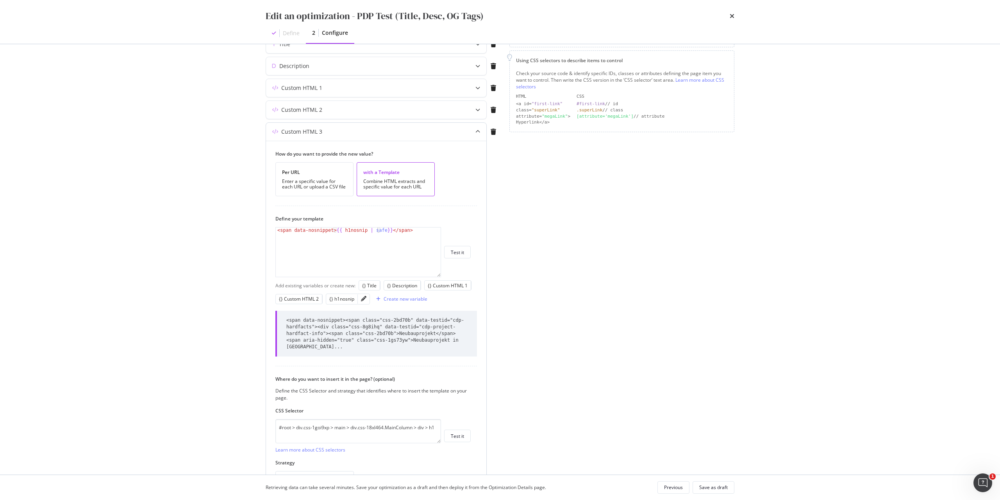
scroll to position [194, 0]
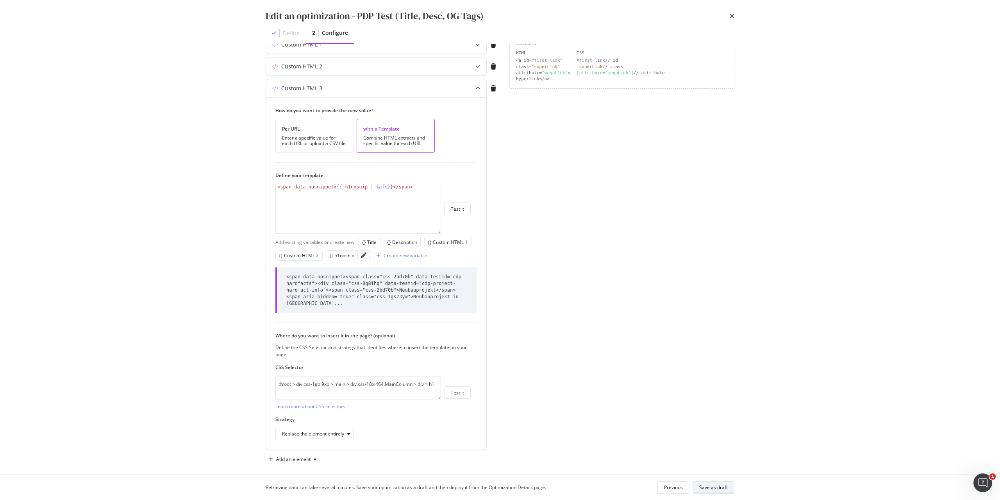
click at [709, 488] on div "Save as draft" at bounding box center [713, 487] width 29 height 7
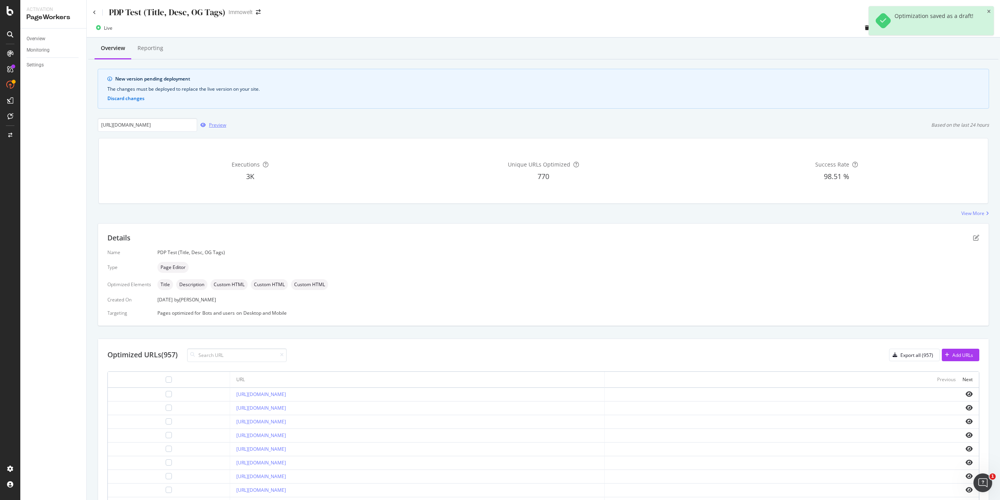
click at [217, 125] on div "Preview" at bounding box center [217, 124] width 17 height 7
click at [136, 100] on button "Discard changes" at bounding box center [125, 98] width 37 height 5
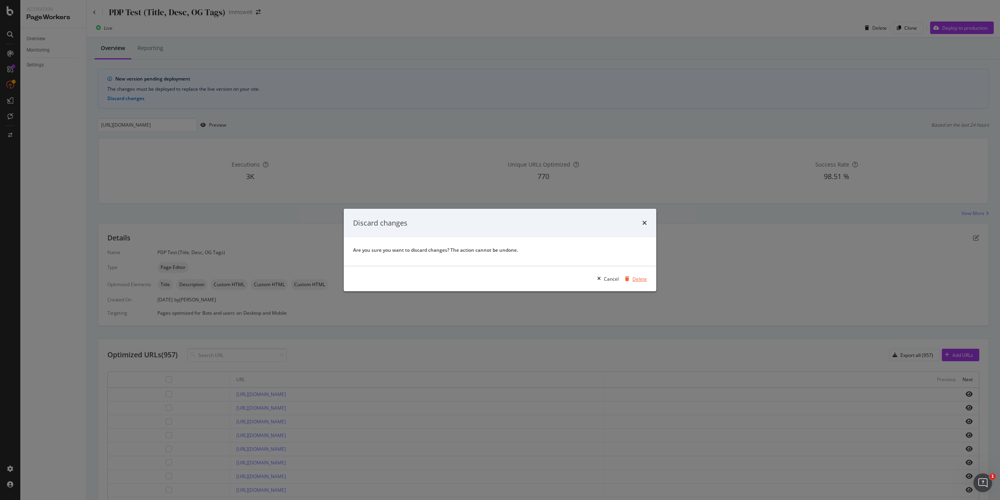
click at [644, 279] on div "Delete" at bounding box center [639, 278] width 14 height 7
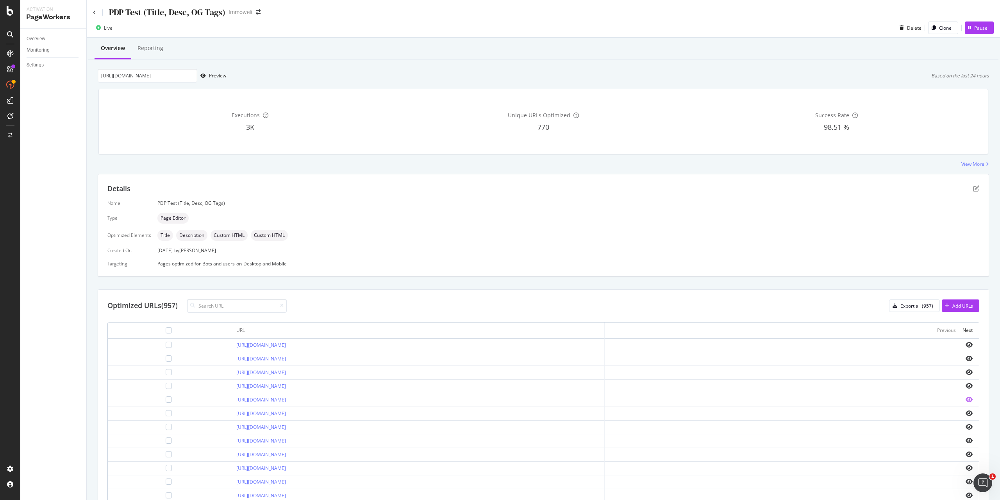
click at [966, 398] on icon "eye" at bounding box center [969, 399] width 7 height 6
click at [973, 190] on icon "pen-to-square" at bounding box center [976, 188] width 6 height 6
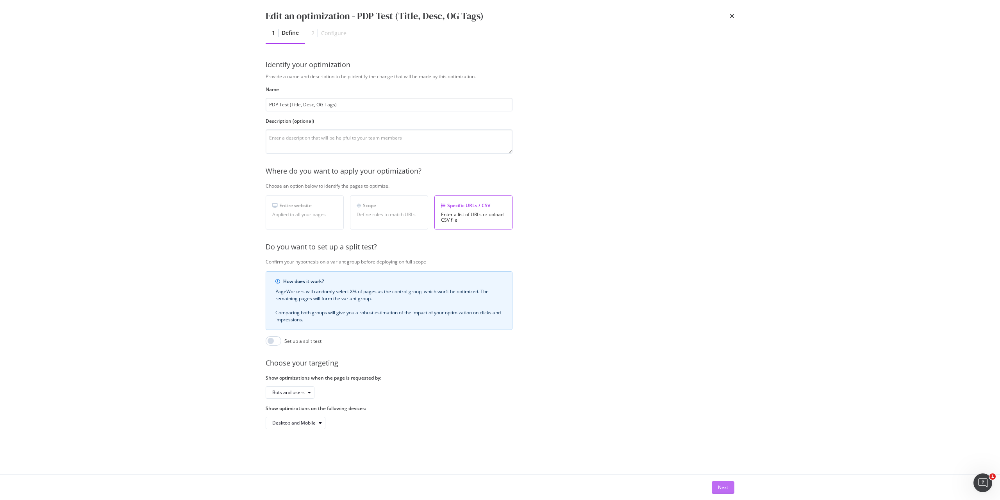
click at [726, 488] on div "Next" at bounding box center [723, 487] width 10 height 7
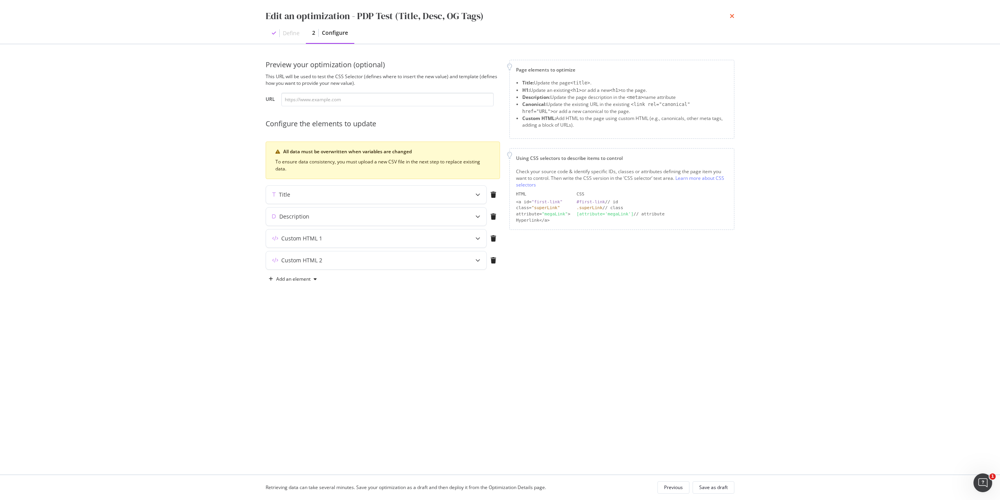
click at [730, 16] on icon "times" at bounding box center [732, 16] width 5 height 6
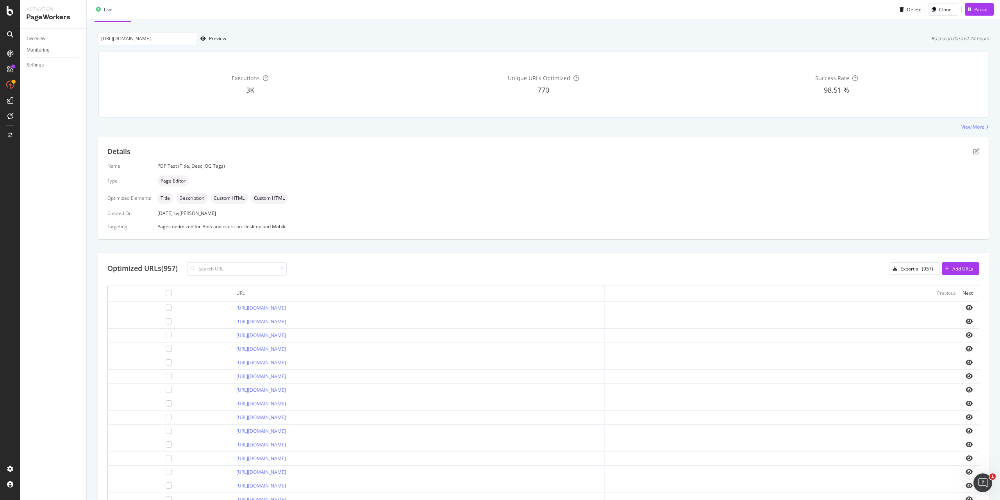
scroll to position [81, 0]
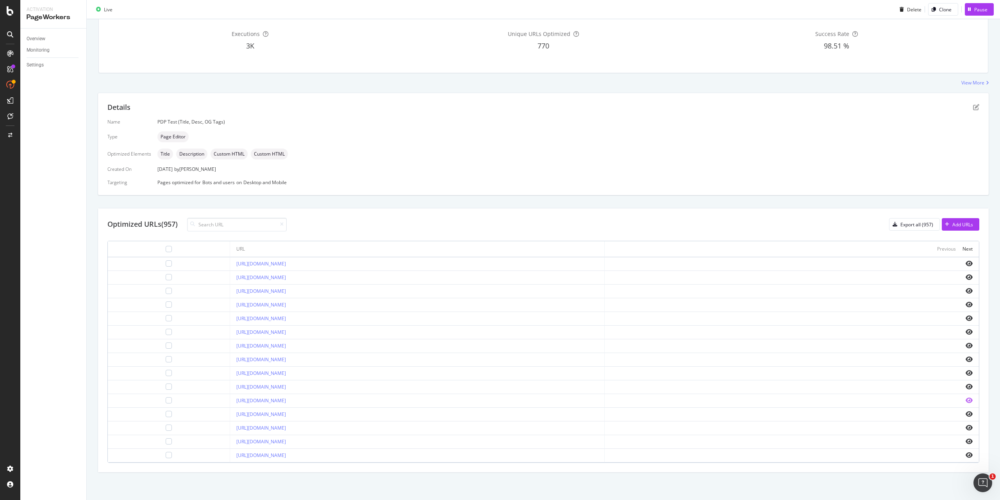
click at [966, 400] on icon "eye" at bounding box center [969, 400] width 7 height 6
click at [966, 361] on icon "eye" at bounding box center [969, 359] width 7 height 6
